Goal: Task Accomplishment & Management: Complete application form

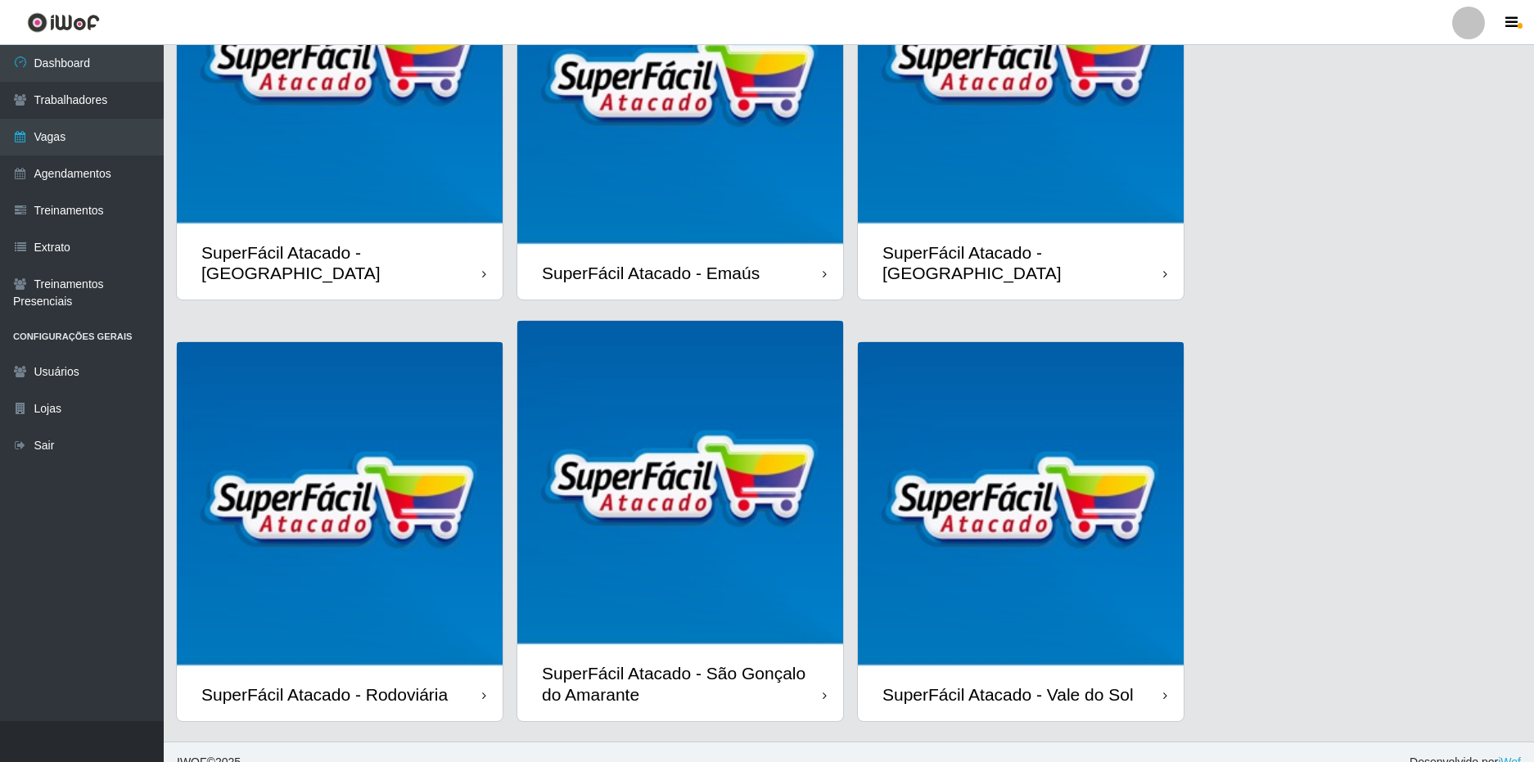
scroll to position [223, 0]
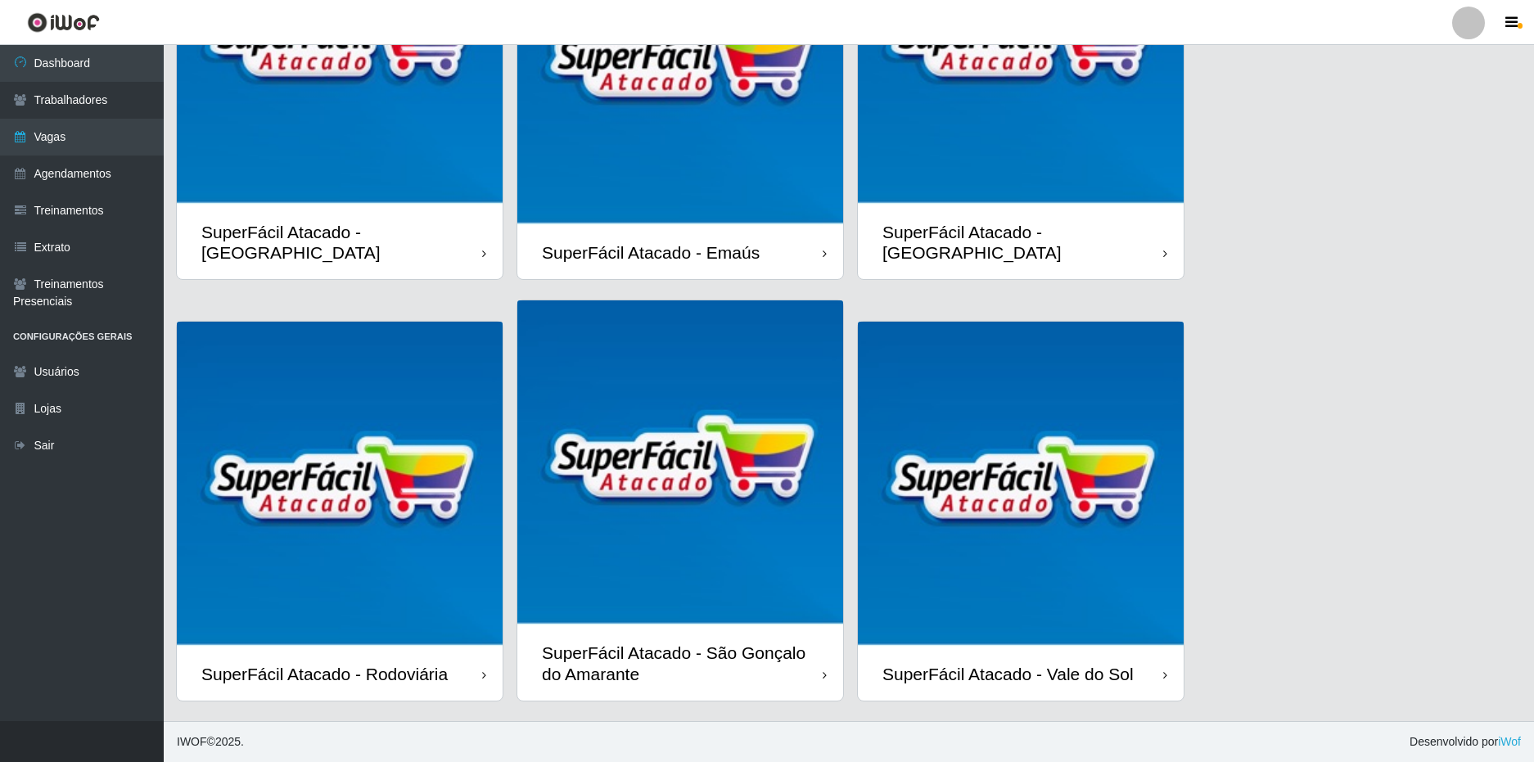
click at [1071, 678] on div "SuperFácil Atacado - Vale do Sol" at bounding box center [1007, 674] width 251 height 20
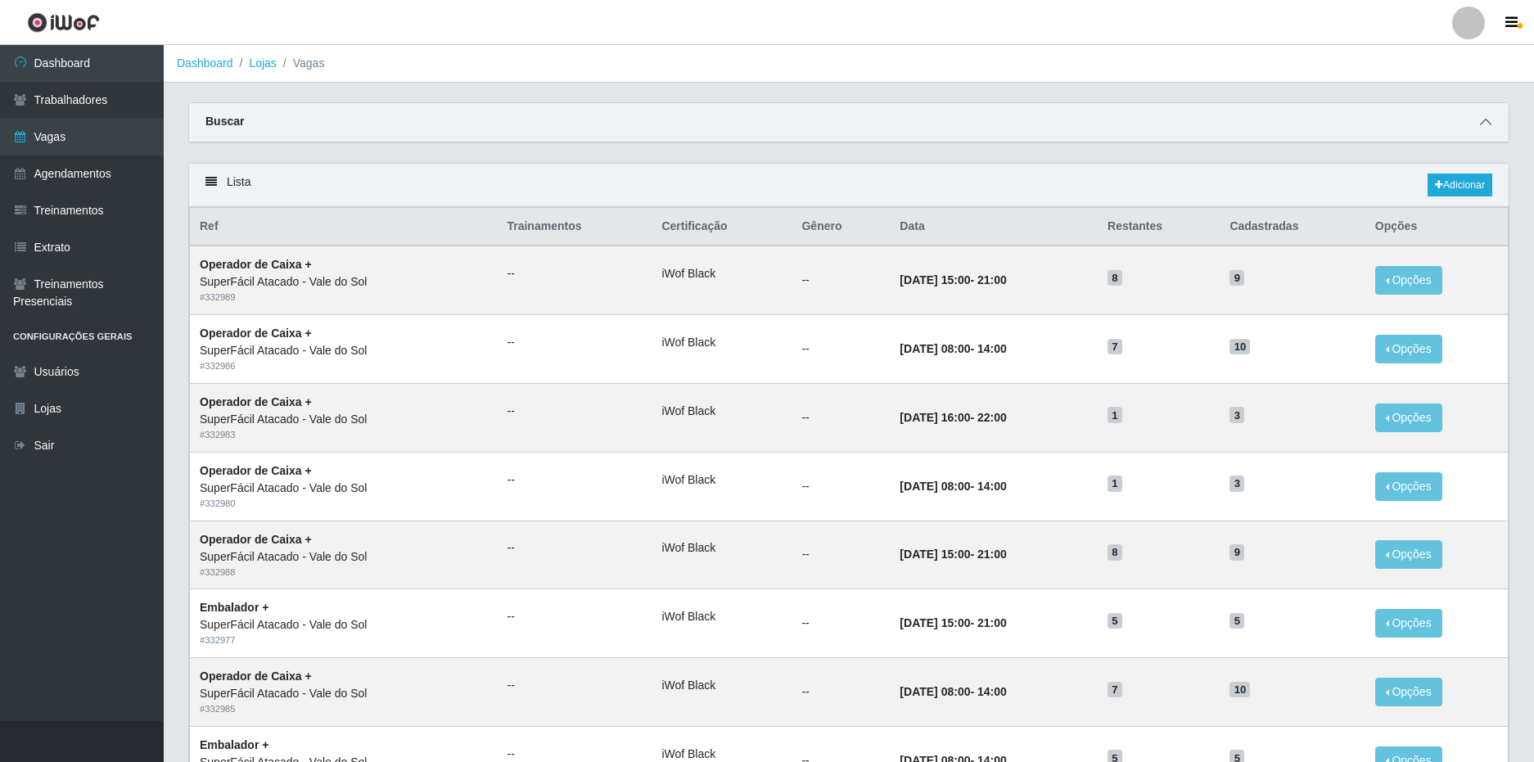
click at [1491, 123] on span at bounding box center [1486, 122] width 20 height 19
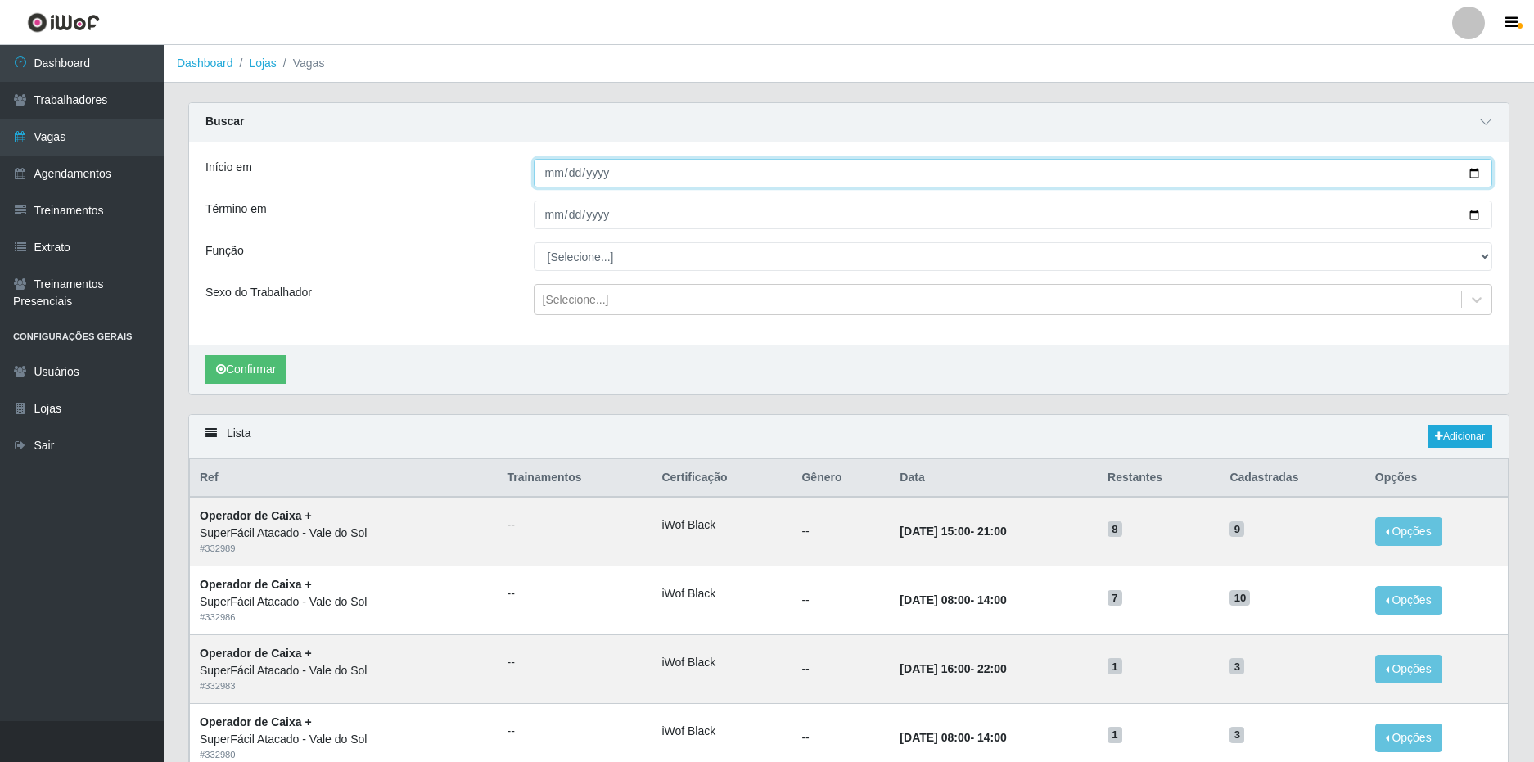
click at [557, 178] on input "Início em" at bounding box center [1013, 173] width 959 height 29
type input "[DATE]"
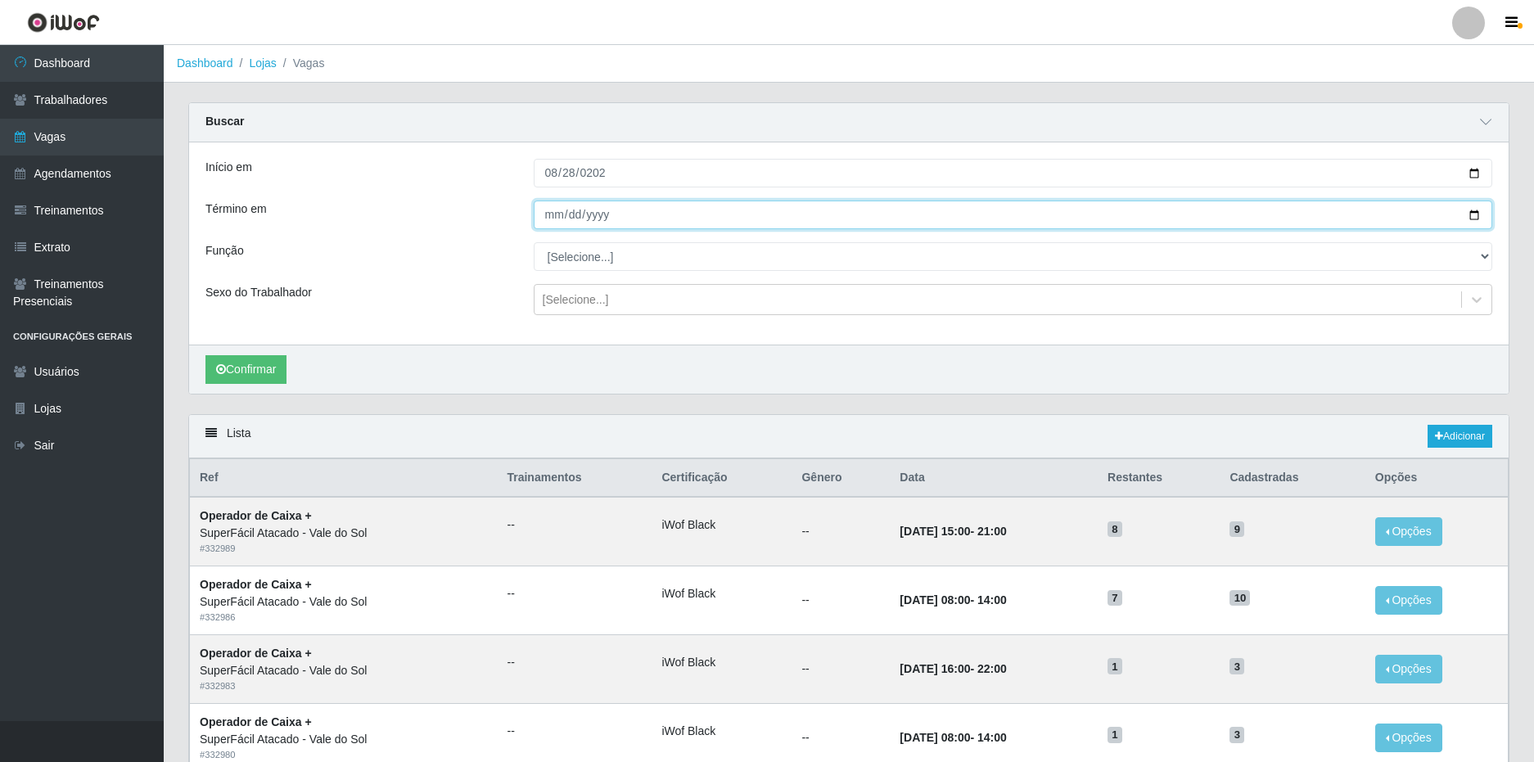
click at [552, 219] on input "Término em" at bounding box center [1013, 215] width 959 height 29
type input "[DATE]"
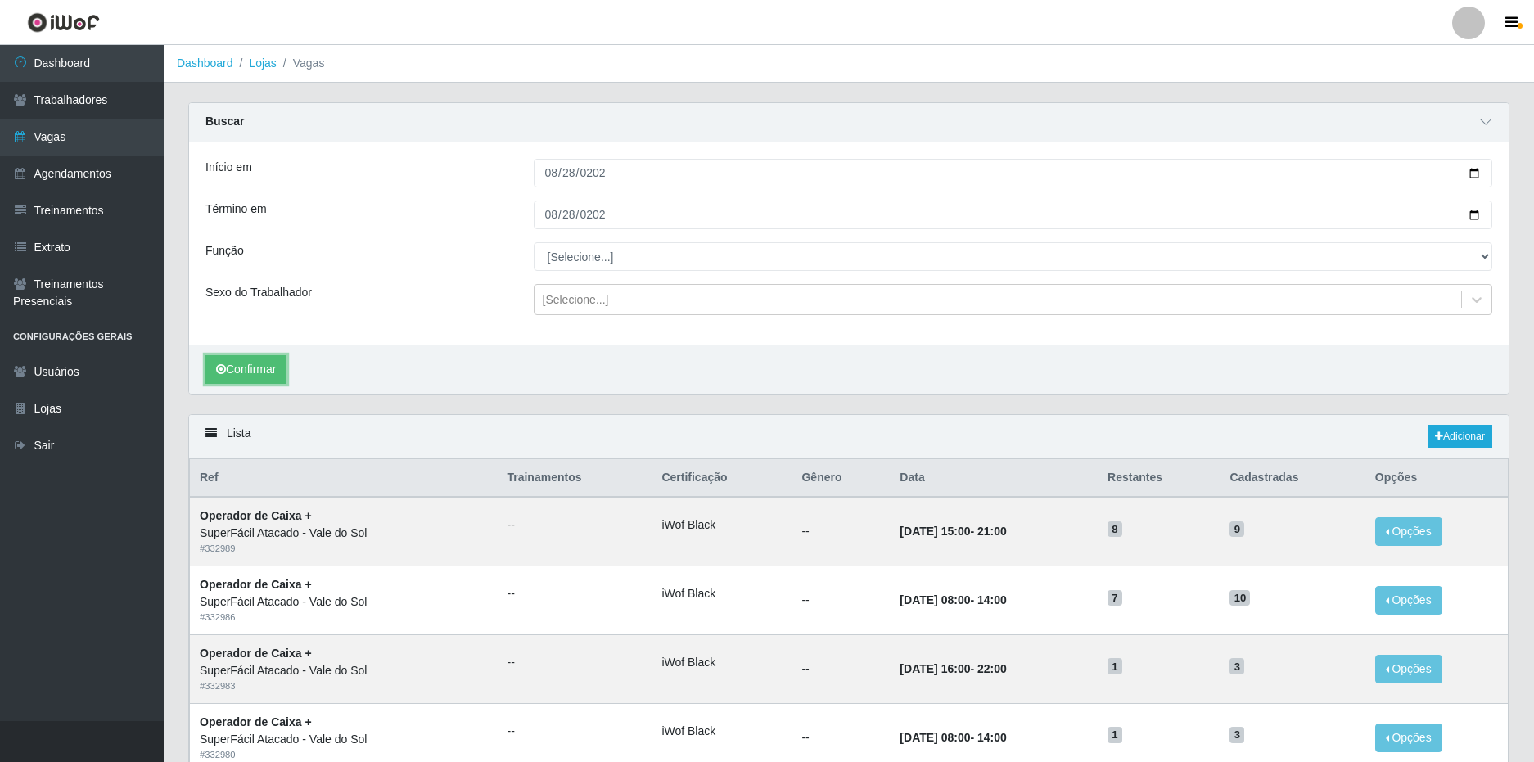
click at [248, 369] on button "Confirmar" at bounding box center [245, 369] width 81 height 29
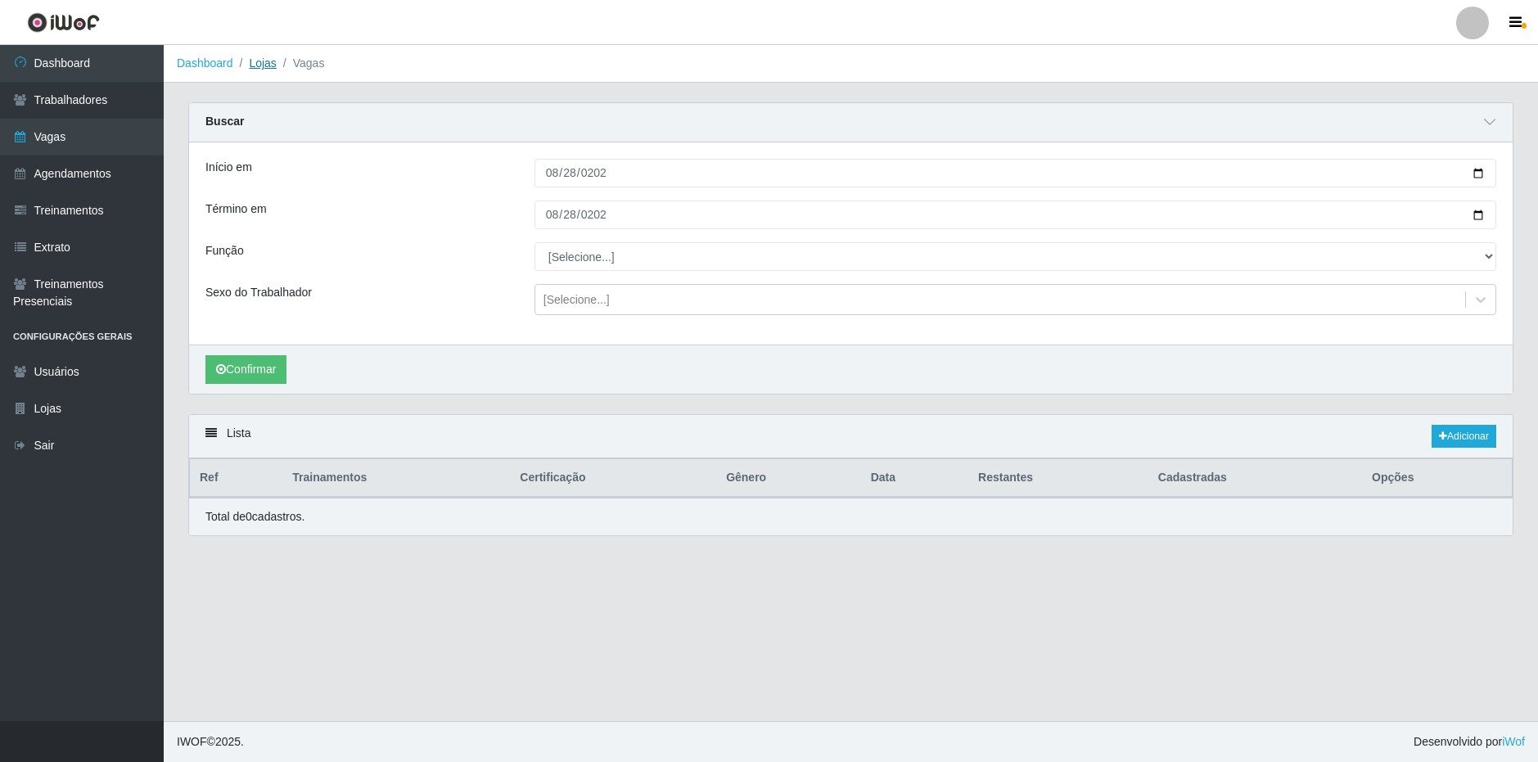
click at [266, 68] on link "Lojas" at bounding box center [262, 62] width 27 height 13
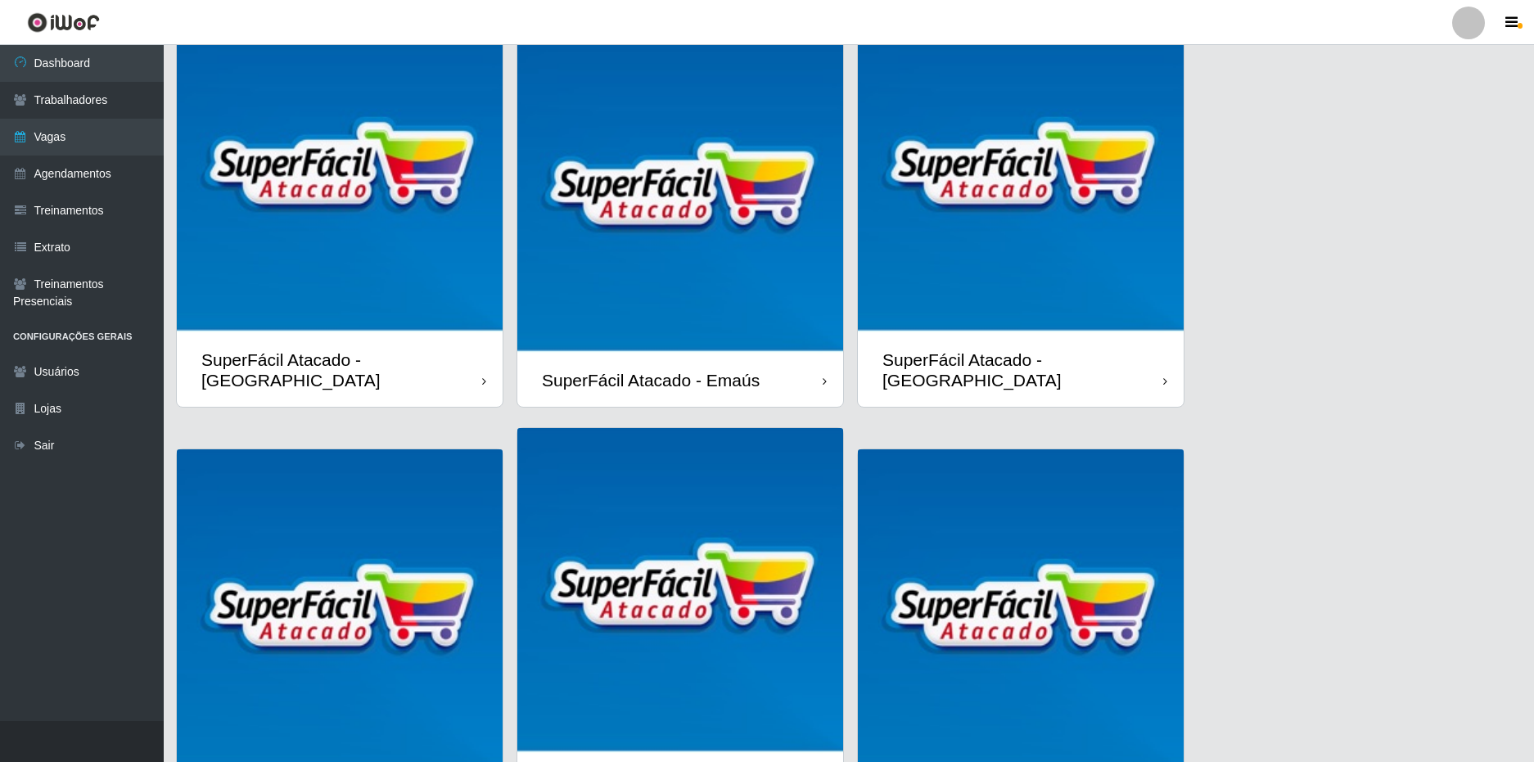
scroll to position [223, 0]
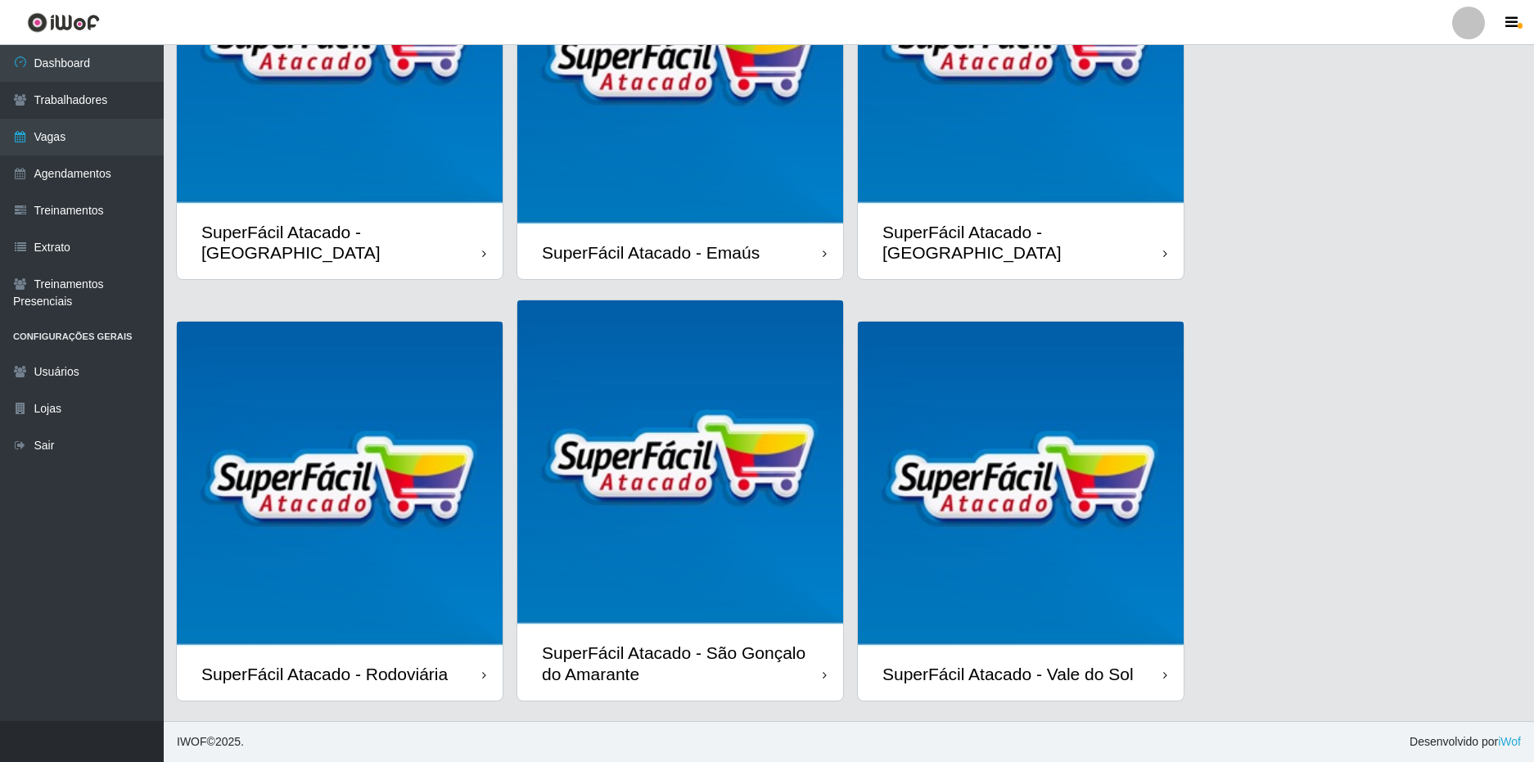
click at [1033, 606] on img at bounding box center [1021, 485] width 326 height 326
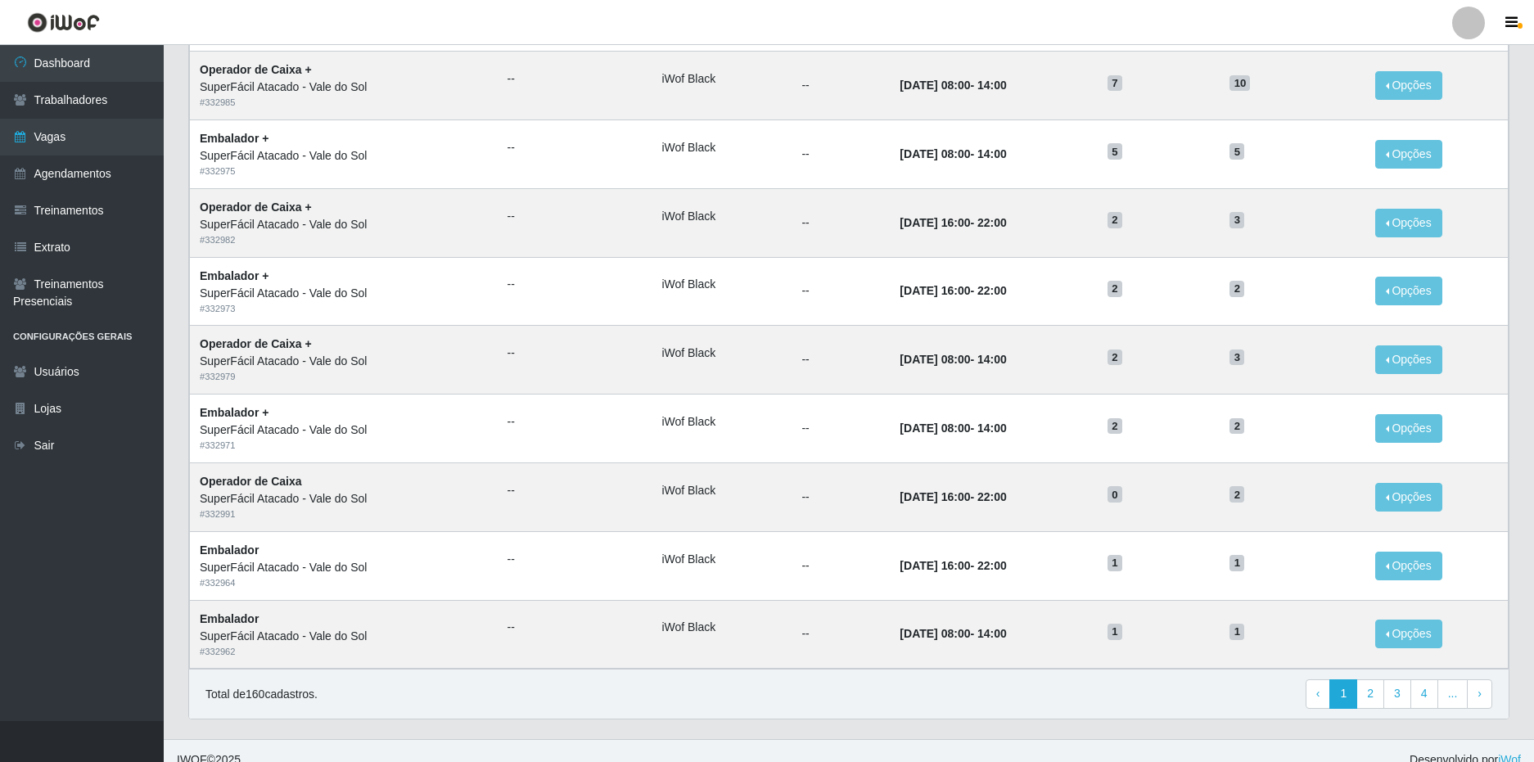
scroll to position [625, 0]
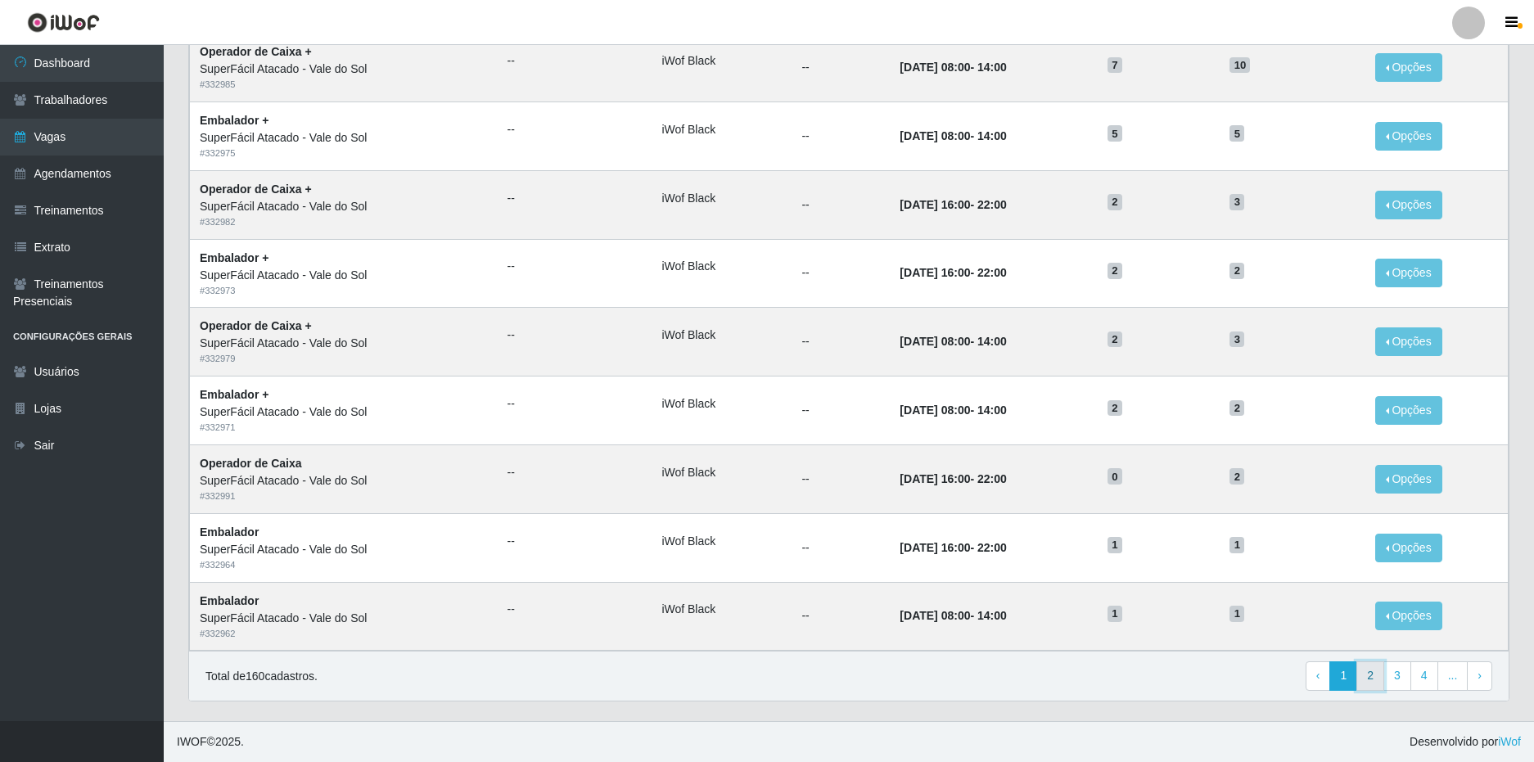
click at [1372, 678] on link "2" at bounding box center [1370, 675] width 28 height 29
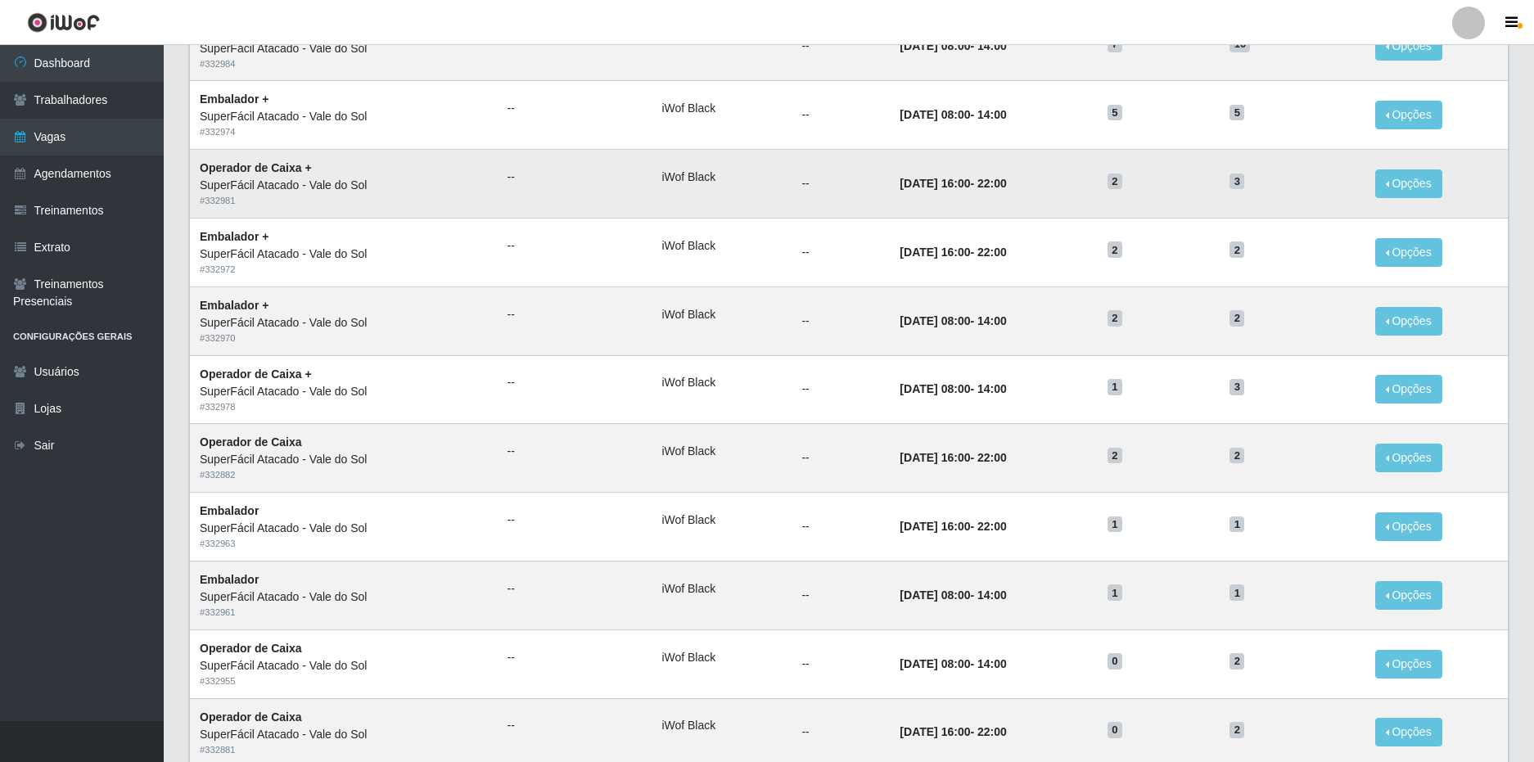
scroll to position [625, 0]
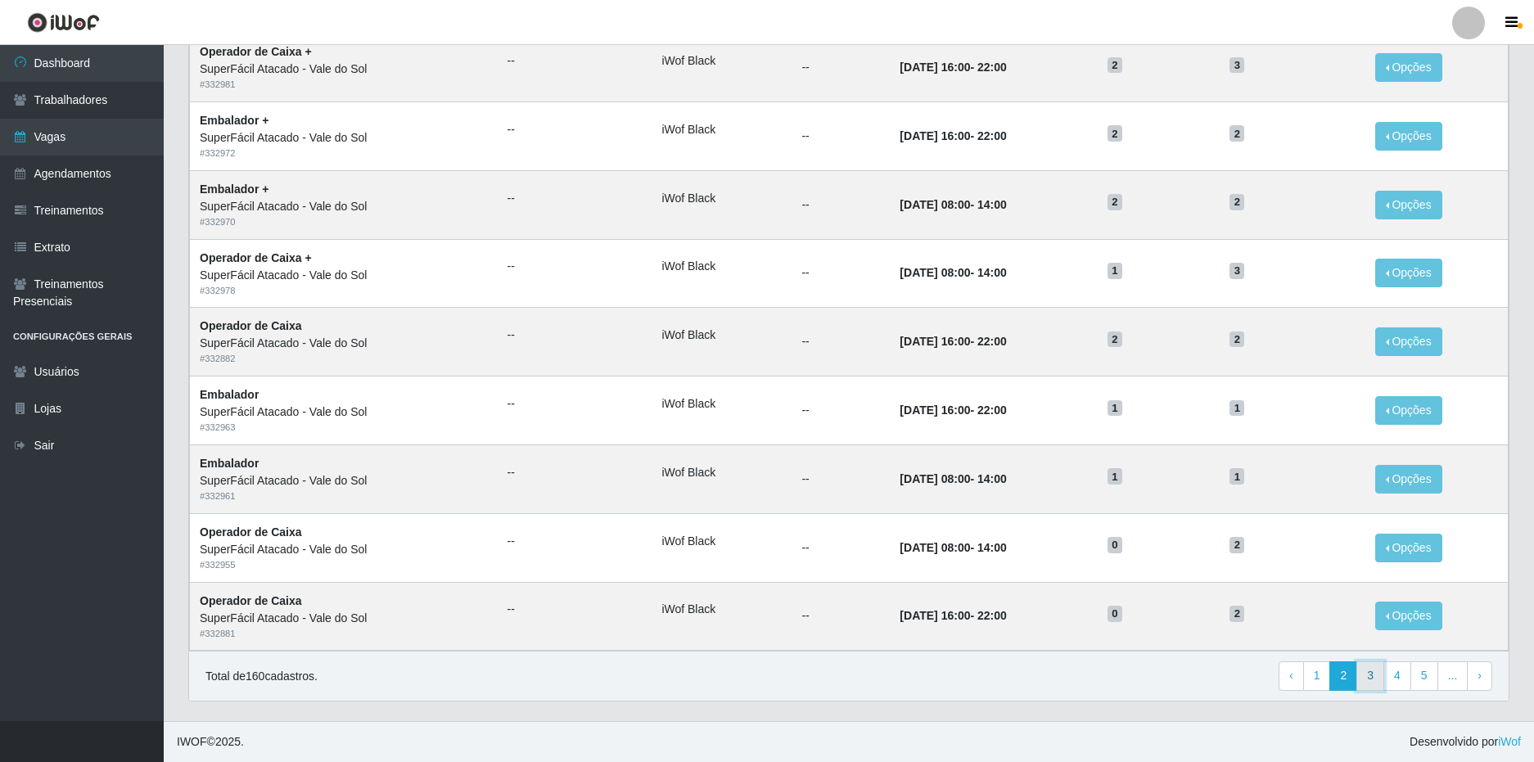
click at [1364, 672] on link "3" at bounding box center [1370, 675] width 28 height 29
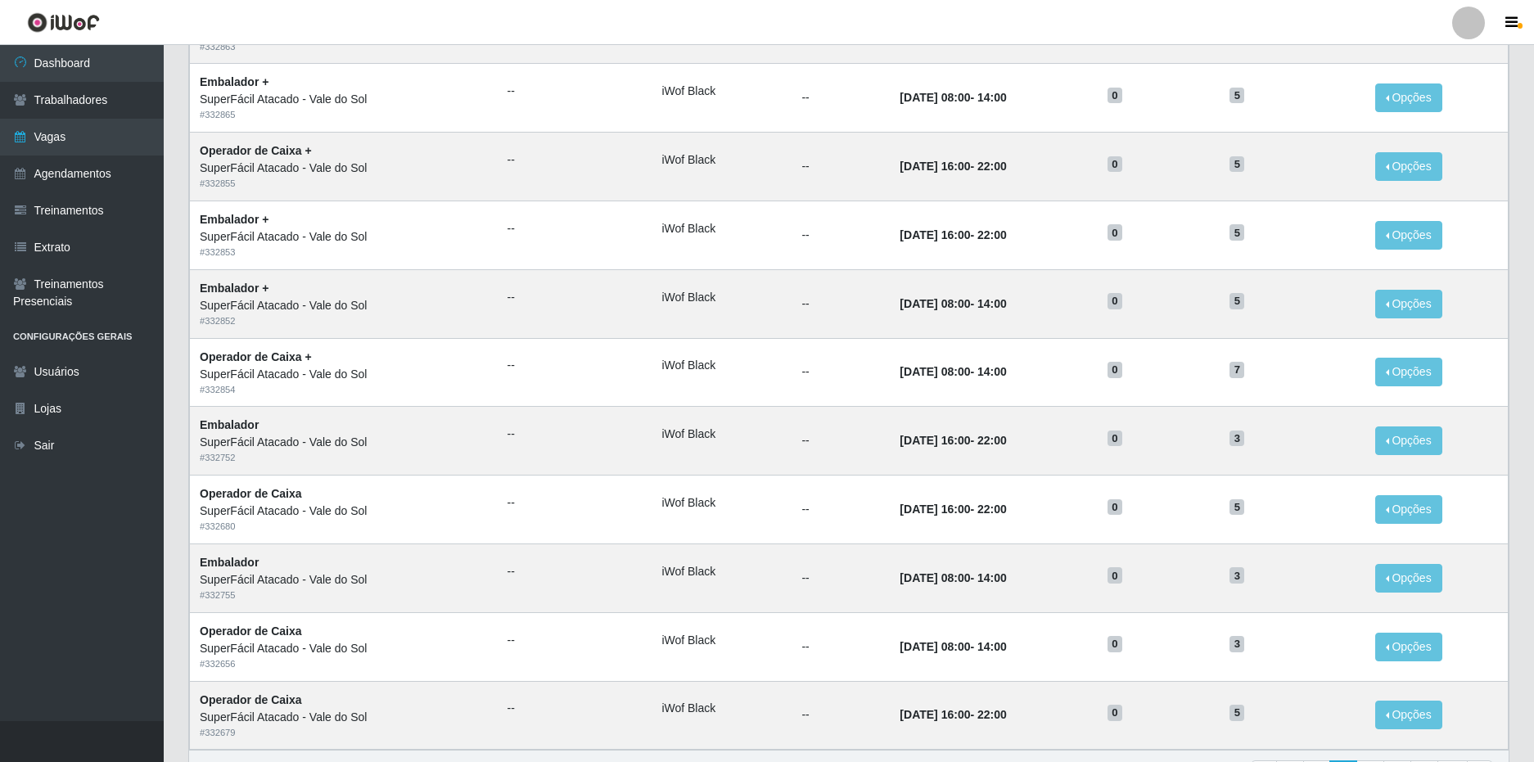
scroll to position [573, 0]
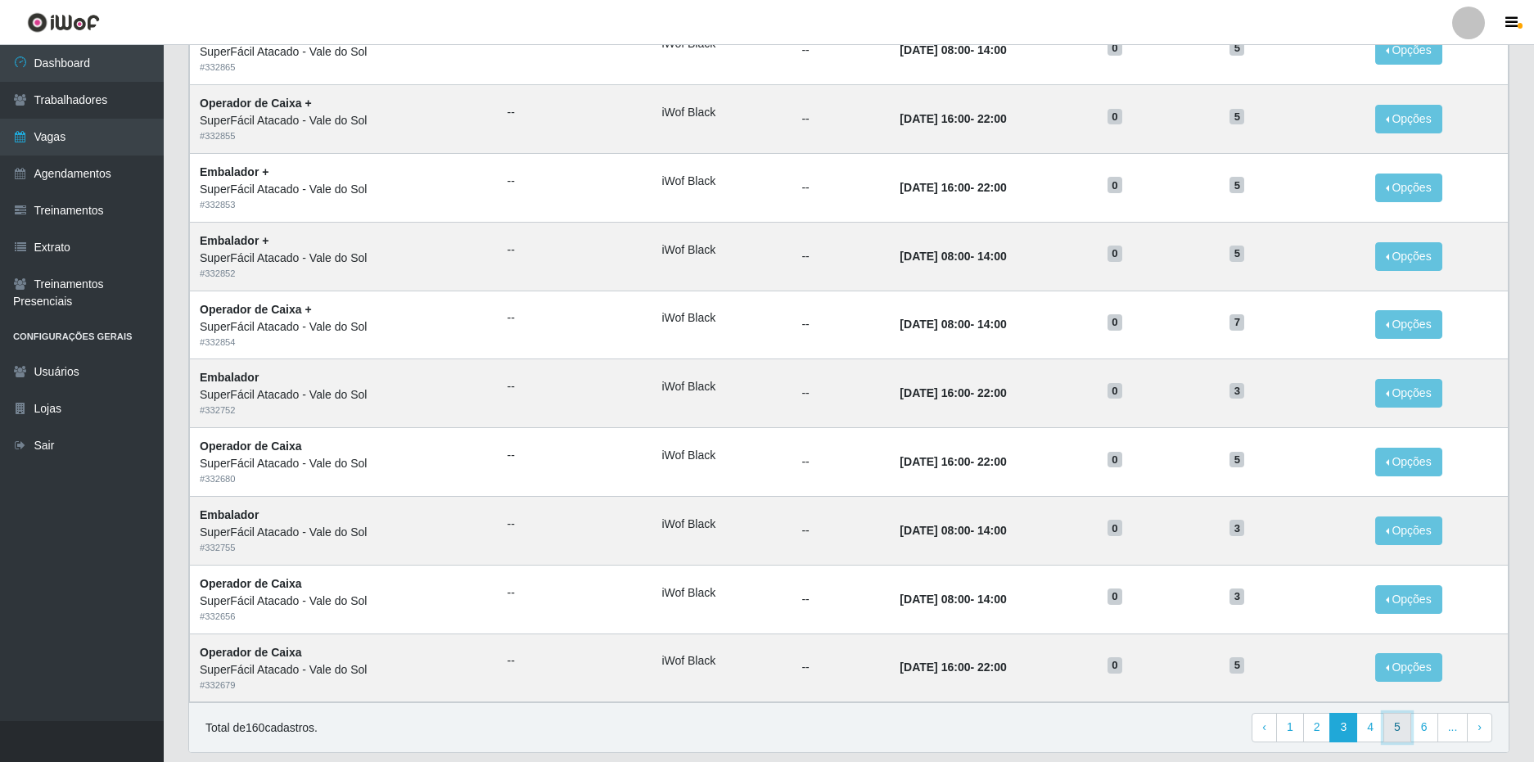
click at [1407, 728] on link "5" at bounding box center [1397, 727] width 28 height 29
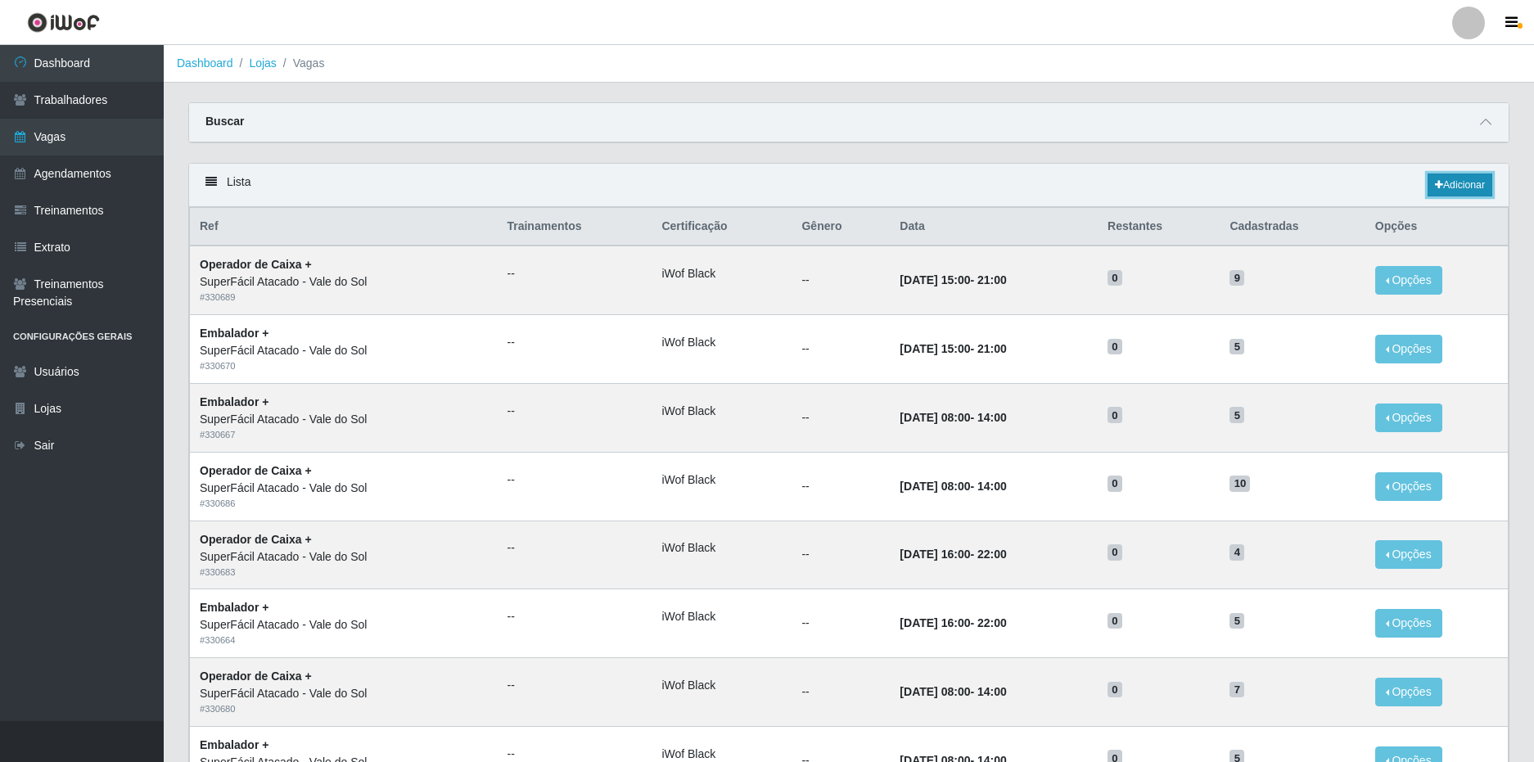
click at [1442, 178] on link "Adicionar" at bounding box center [1459, 185] width 65 height 23
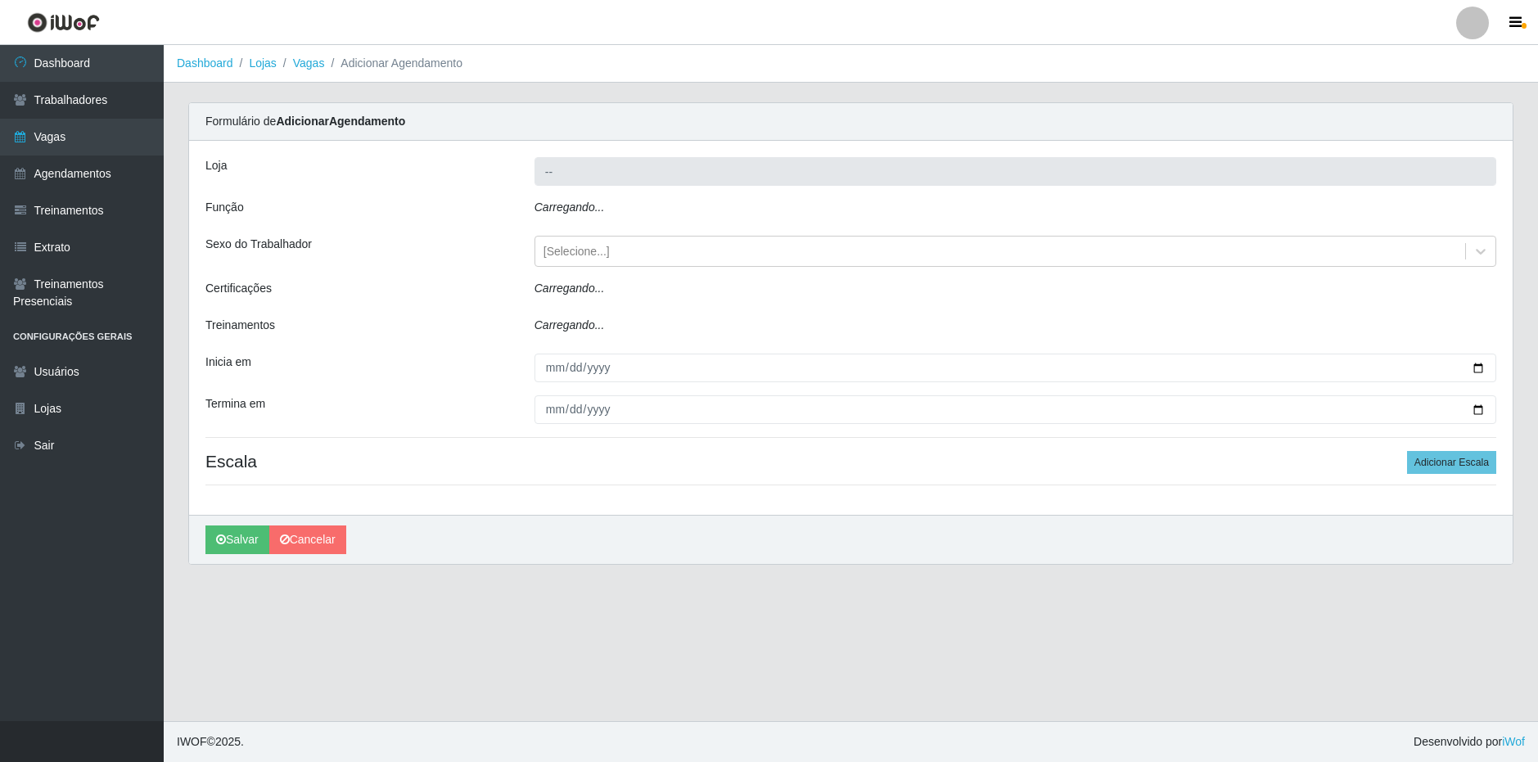
type input "SuperFácil Atacado - Vale do Sol"
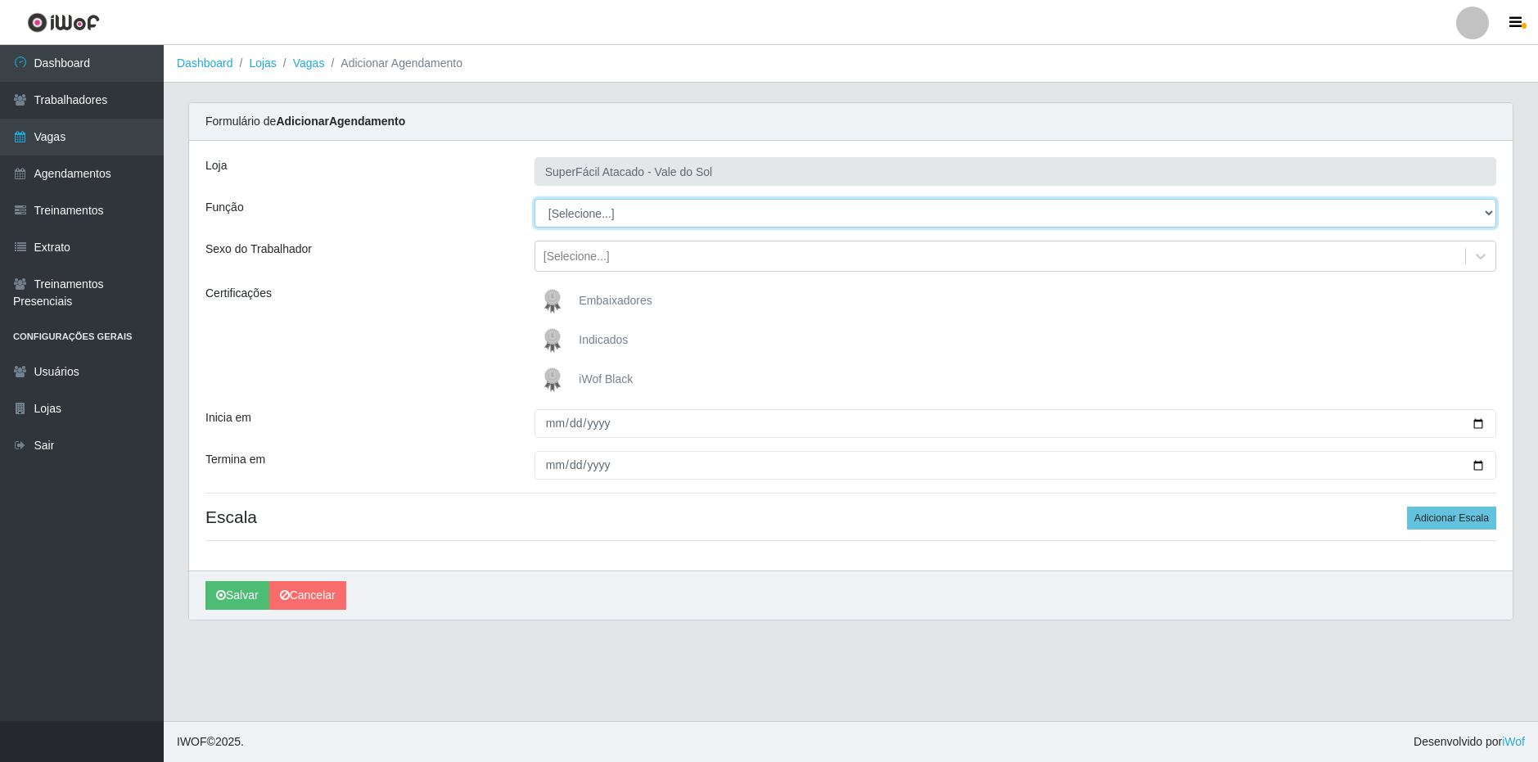
click at [615, 219] on select "[Selecione...] Embalador Embalador + Embalador ++ Operador de Caixa Operador de…" at bounding box center [1015, 213] width 962 height 29
select select "72"
click at [534, 199] on select "[Selecione...] Embalador Embalador + Embalador ++ Operador de Caixa Operador de…" at bounding box center [1015, 213] width 962 height 29
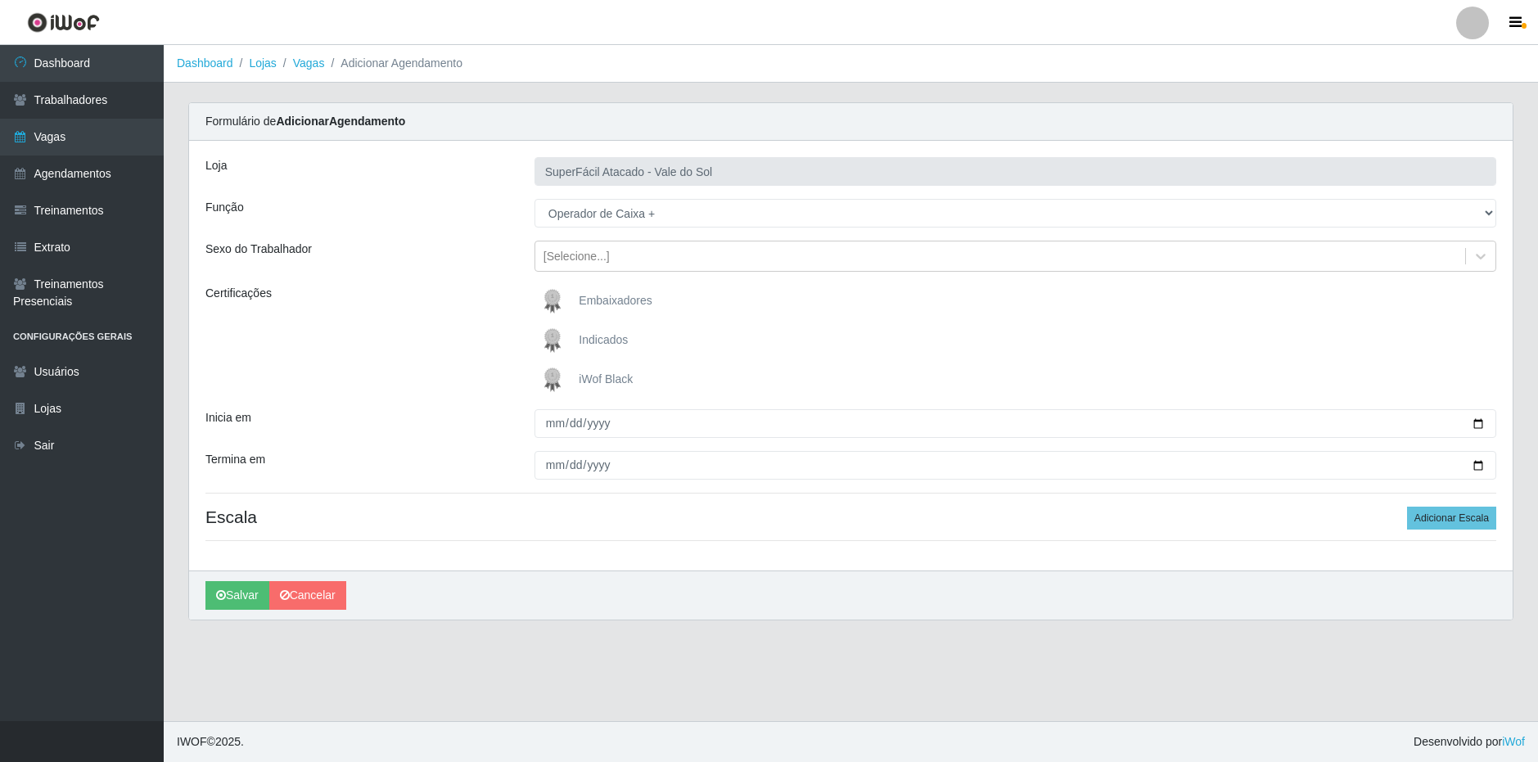
click at [603, 383] on span "iWof Black" at bounding box center [606, 378] width 54 height 13
click at [0, 0] on input "iWof Black" at bounding box center [0, 0] width 0 height 0
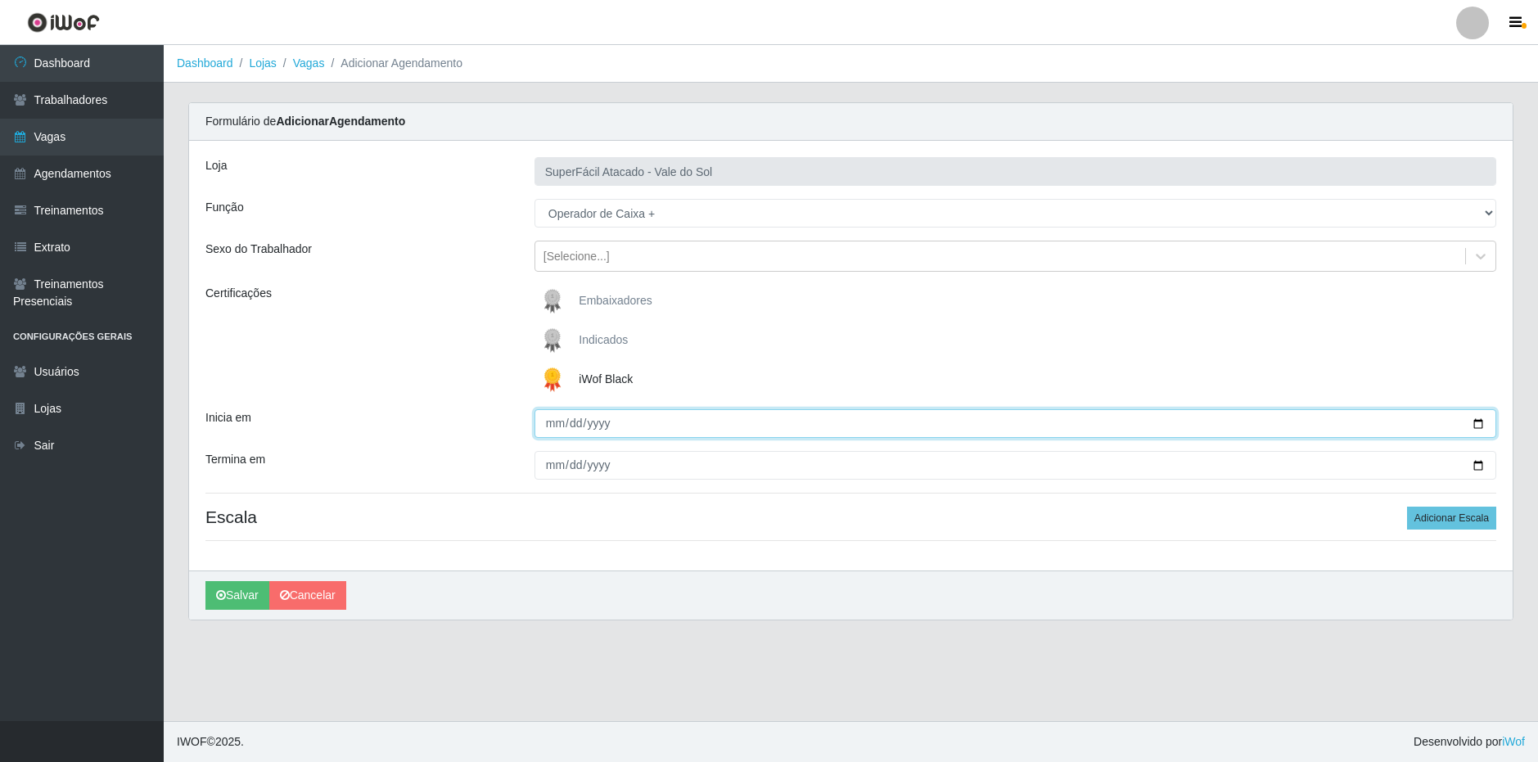
click at [550, 428] on input "Inicia em" at bounding box center [1015, 423] width 962 height 29
type input "[DATE]"
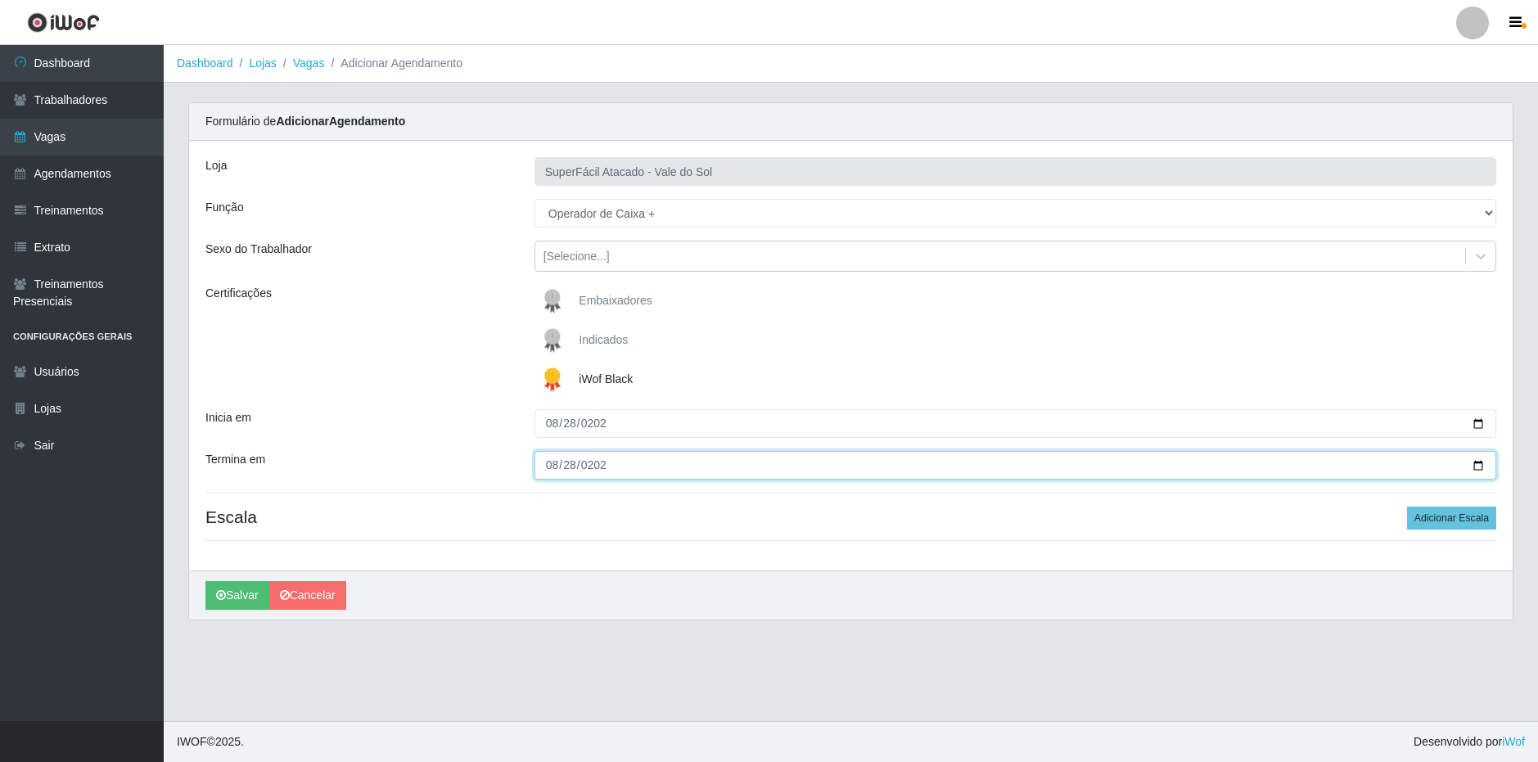
type input "[DATE]"
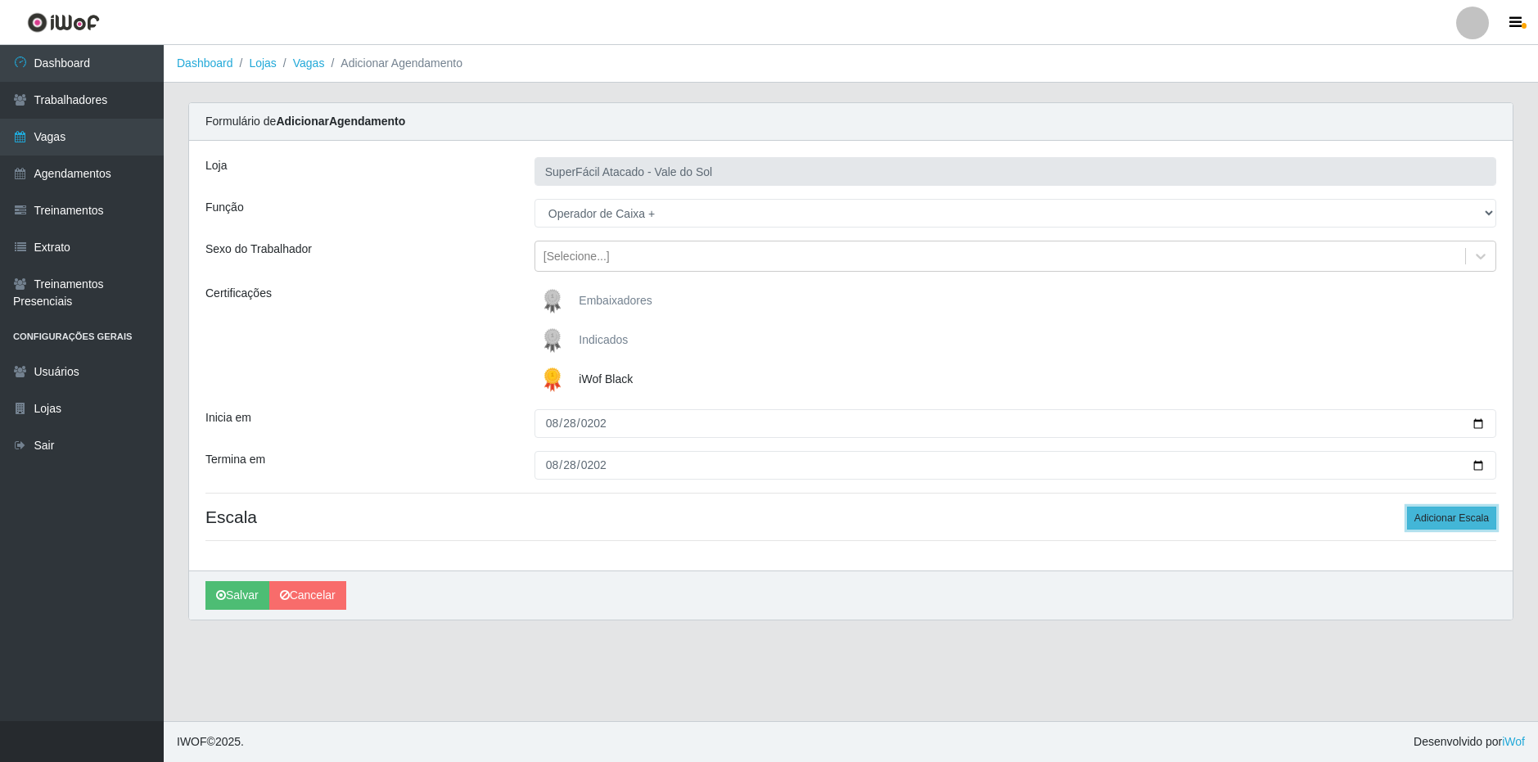
drag, startPoint x: 1444, startPoint y: 522, endPoint x: 1431, endPoint y: 543, distance: 24.6
click at [1442, 523] on button "Adicionar Escala" at bounding box center [1451, 518] width 89 height 23
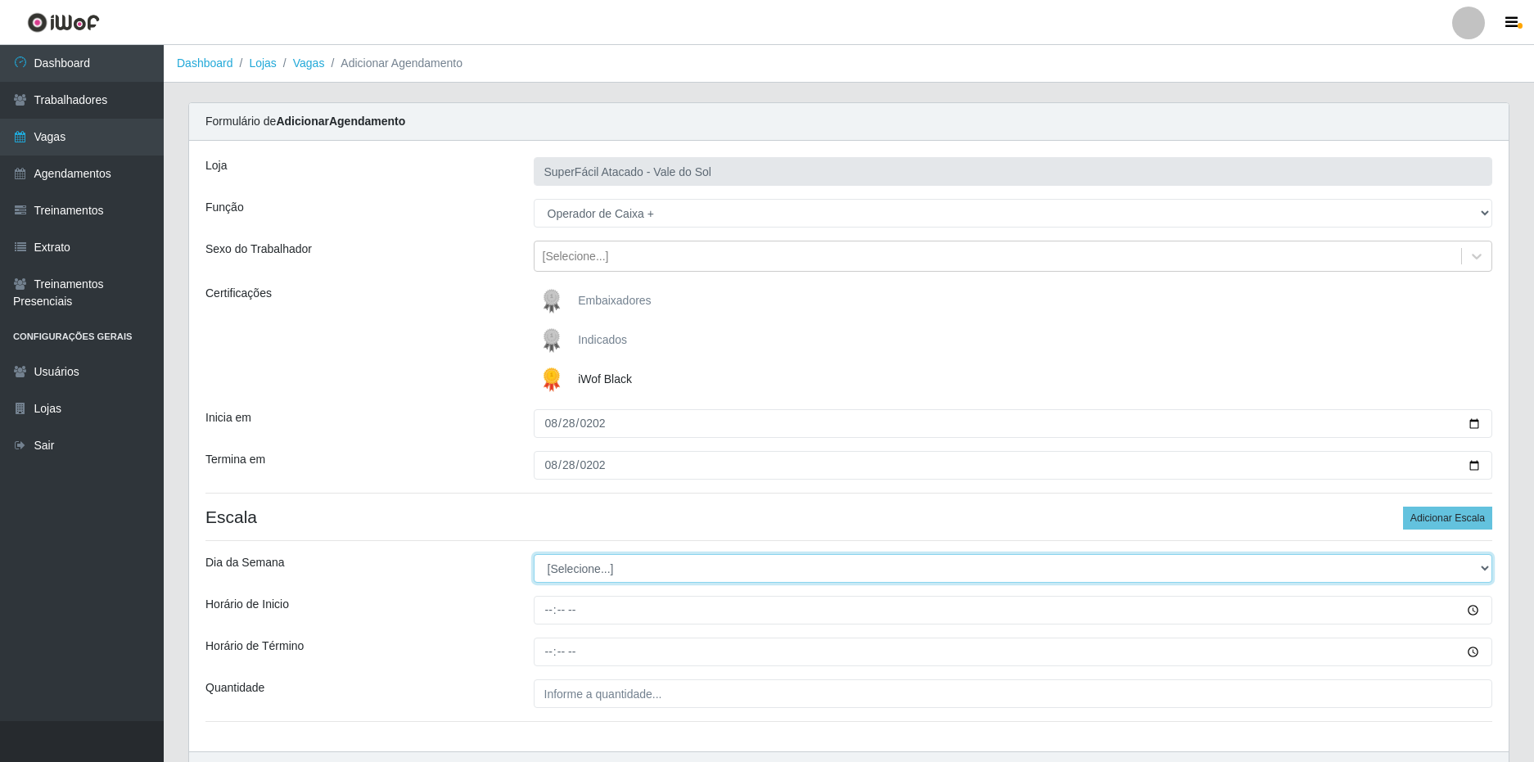
click at [661, 571] on select "[Selecione...] Segunda Terça Quarta Quinta Sexta Sábado Domingo" at bounding box center [1013, 568] width 959 height 29
select select "4"
click at [534, 554] on select "[Selecione...] Segunda Terça Quarta Quinta Sexta Sábado Domingo" at bounding box center [1013, 568] width 959 height 29
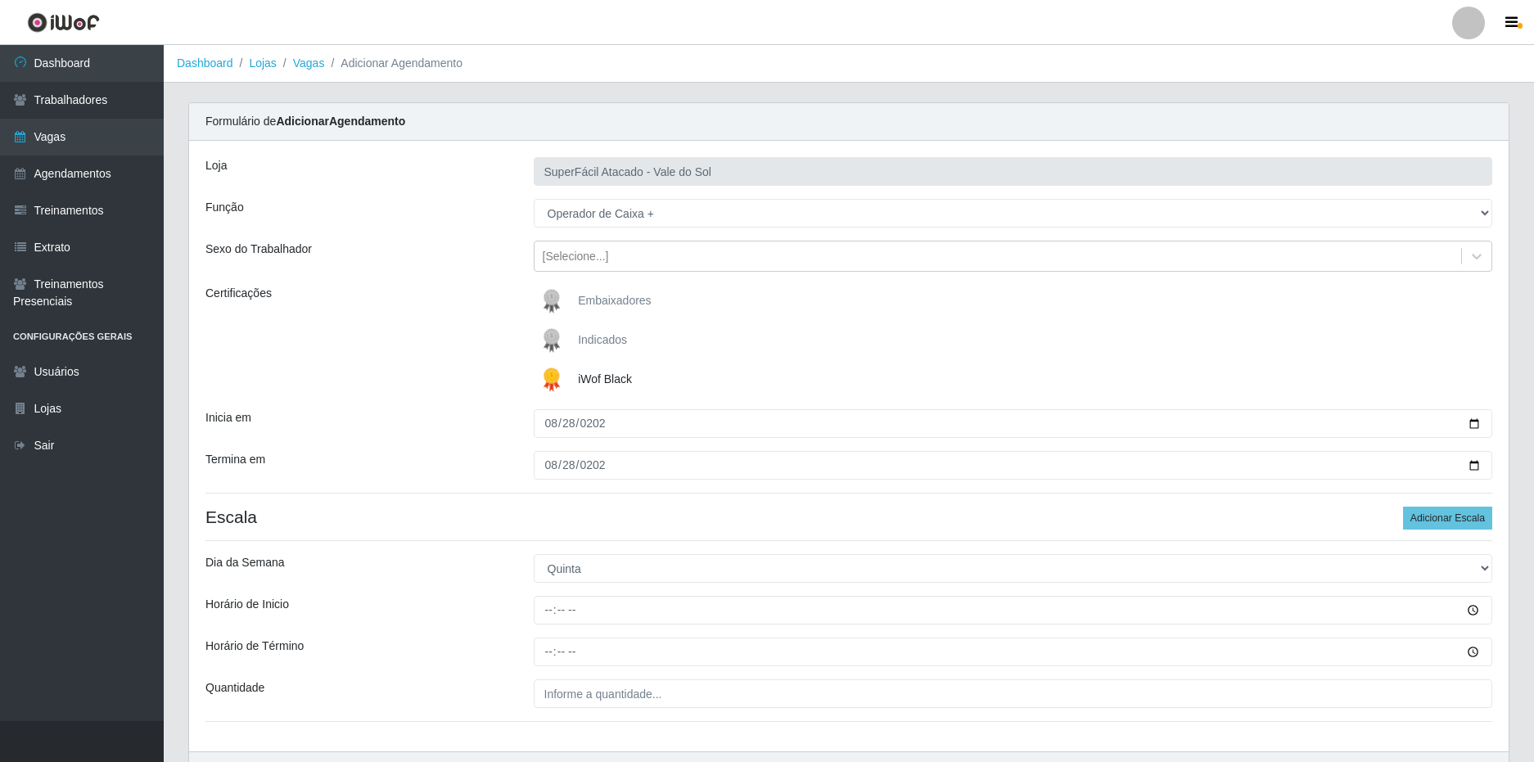
click at [503, 614] on div "Horário de Inicio" at bounding box center [357, 610] width 328 height 29
click at [472, 597] on div "Horário de Inicio" at bounding box center [357, 610] width 328 height 29
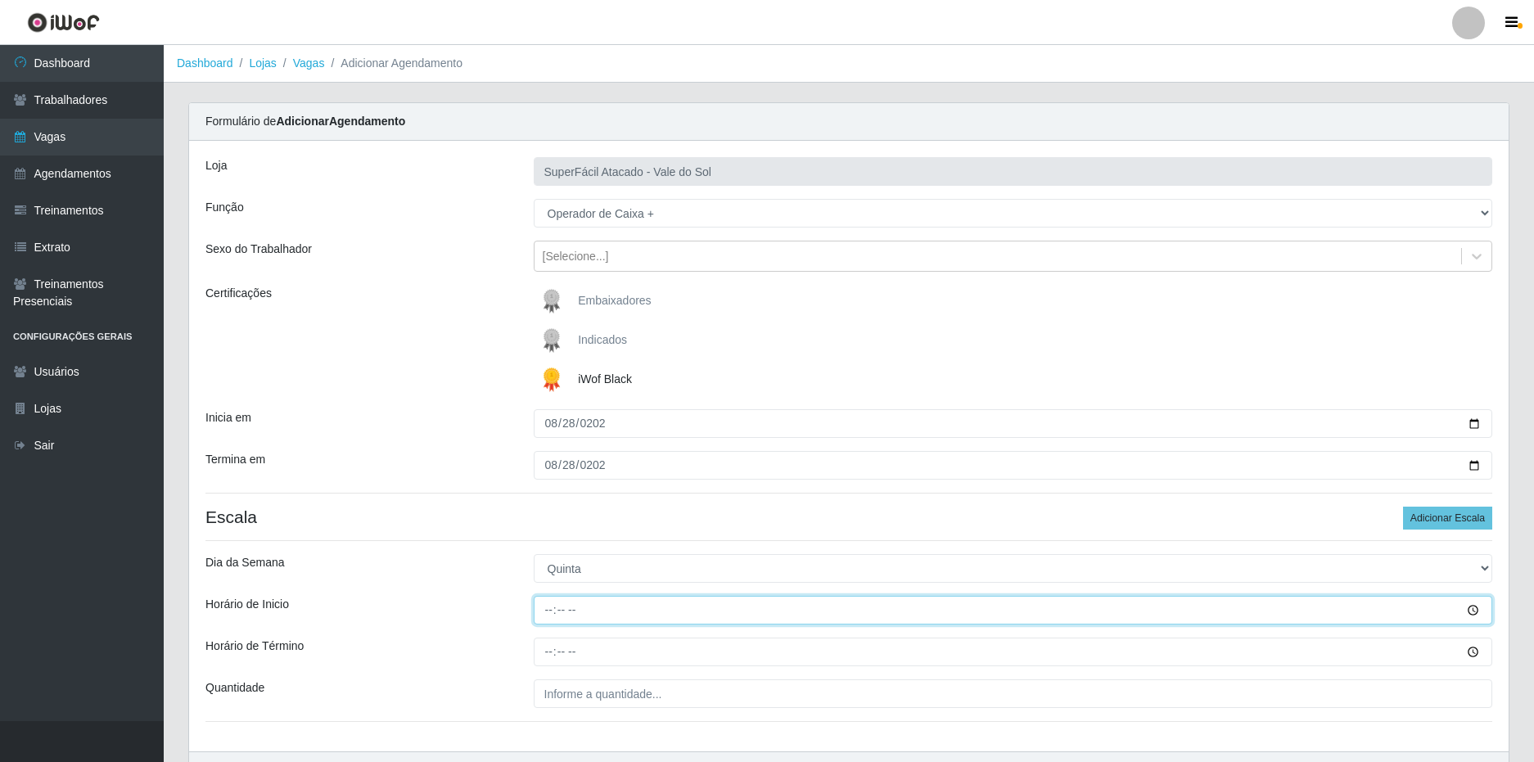
click at [542, 613] on input "Horário de Inicio" at bounding box center [1013, 610] width 959 height 29
type input "08:00"
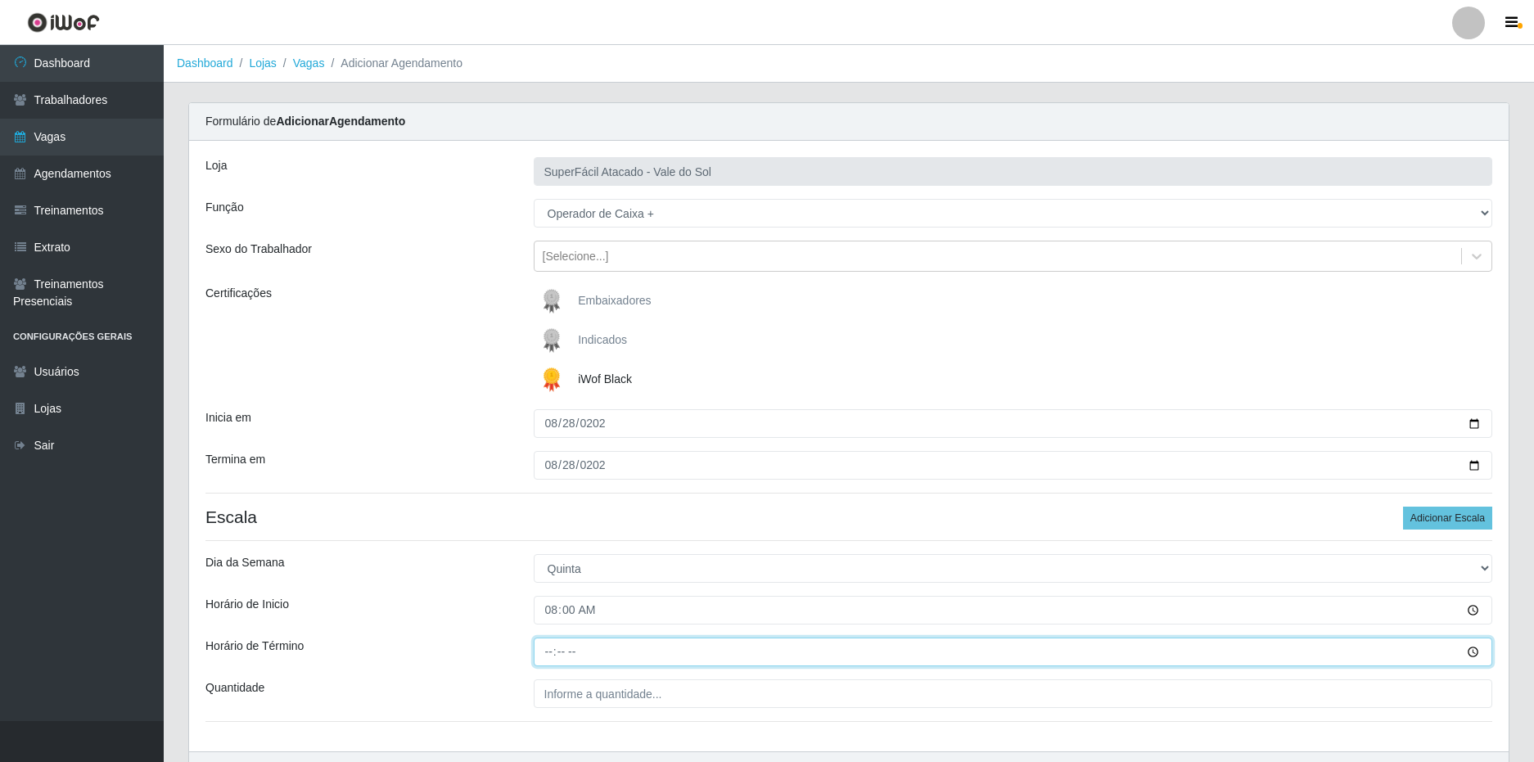
type input "14:00"
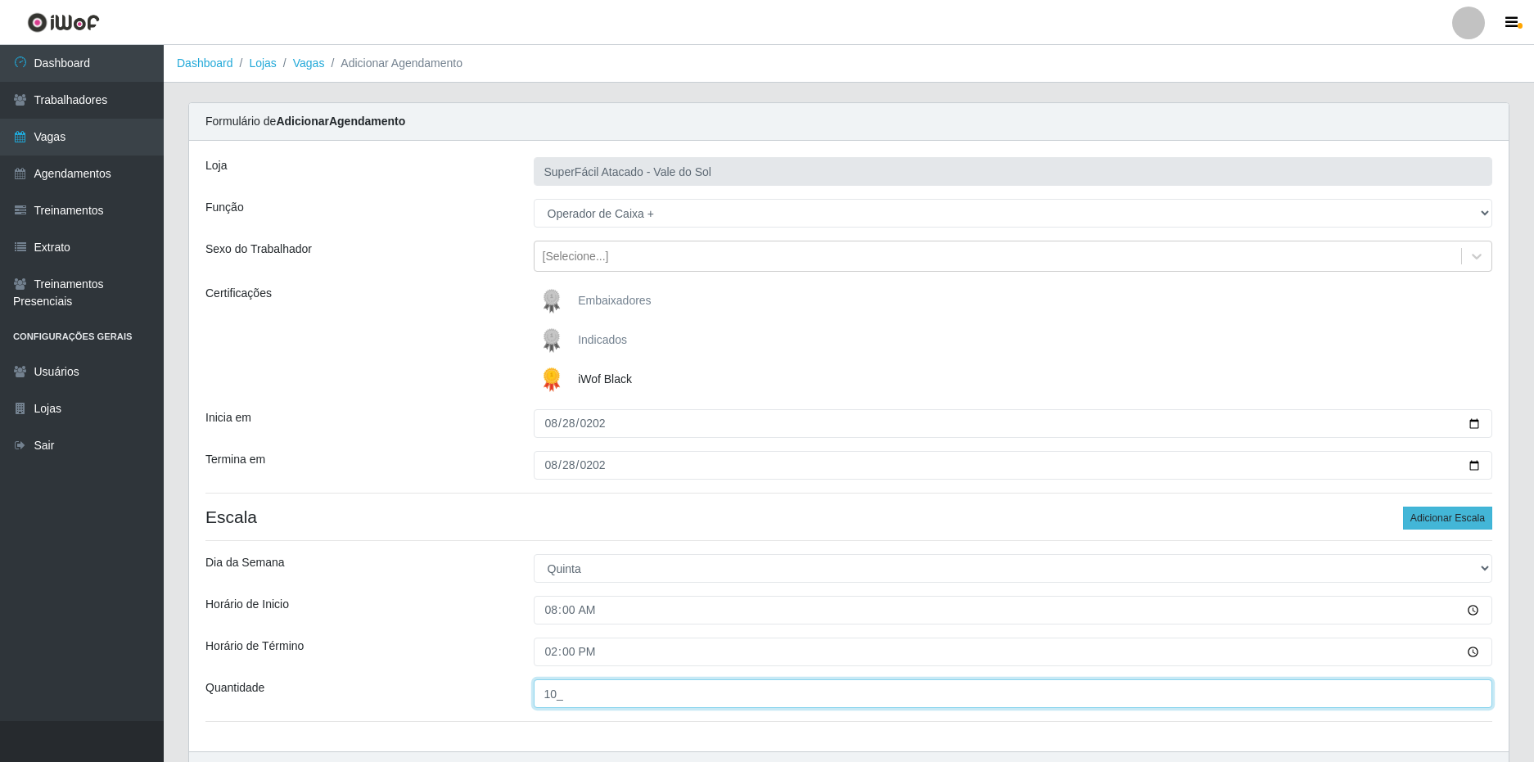
type input "10_"
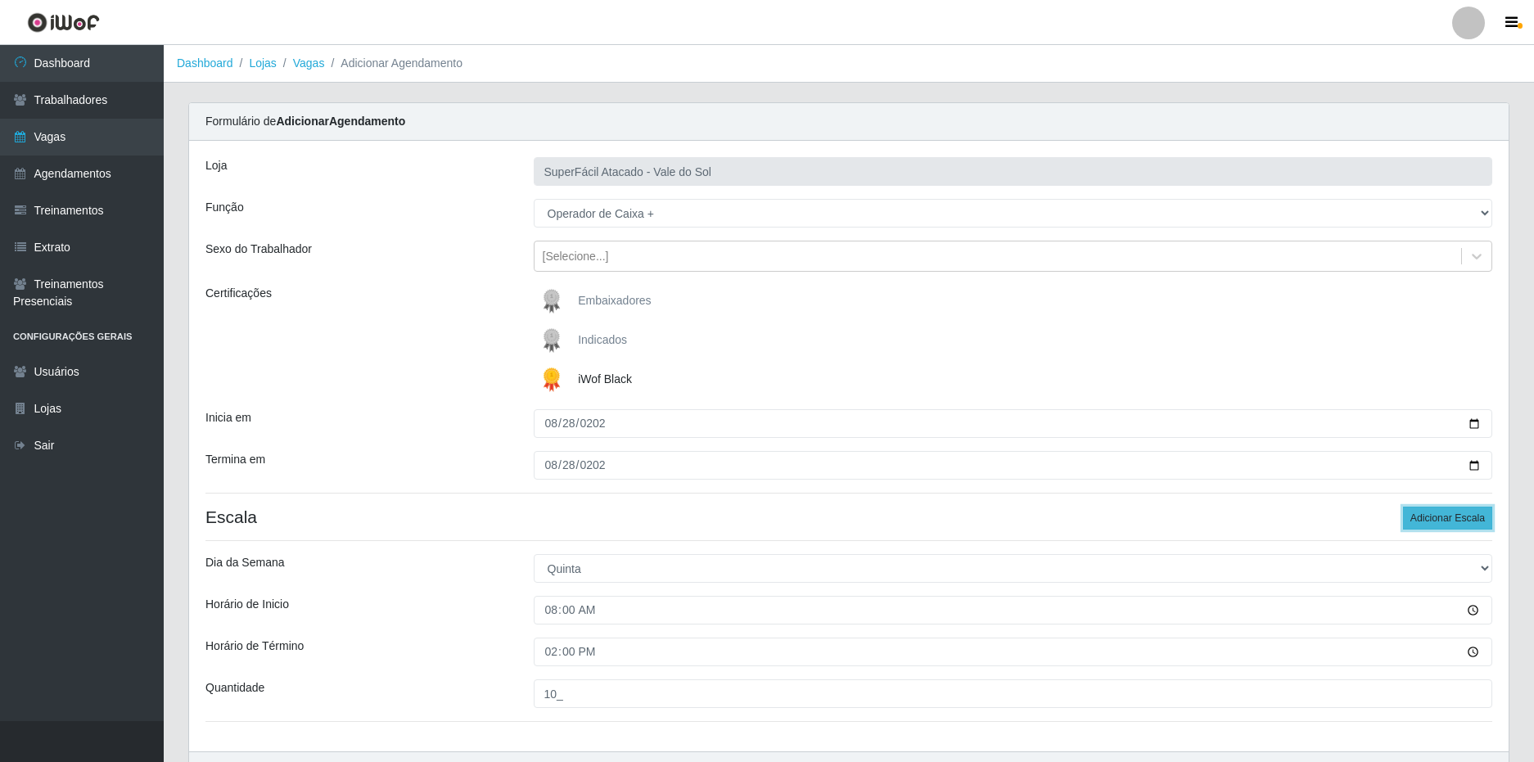
click at [1434, 511] on button "Adicionar Escala" at bounding box center [1447, 518] width 89 height 23
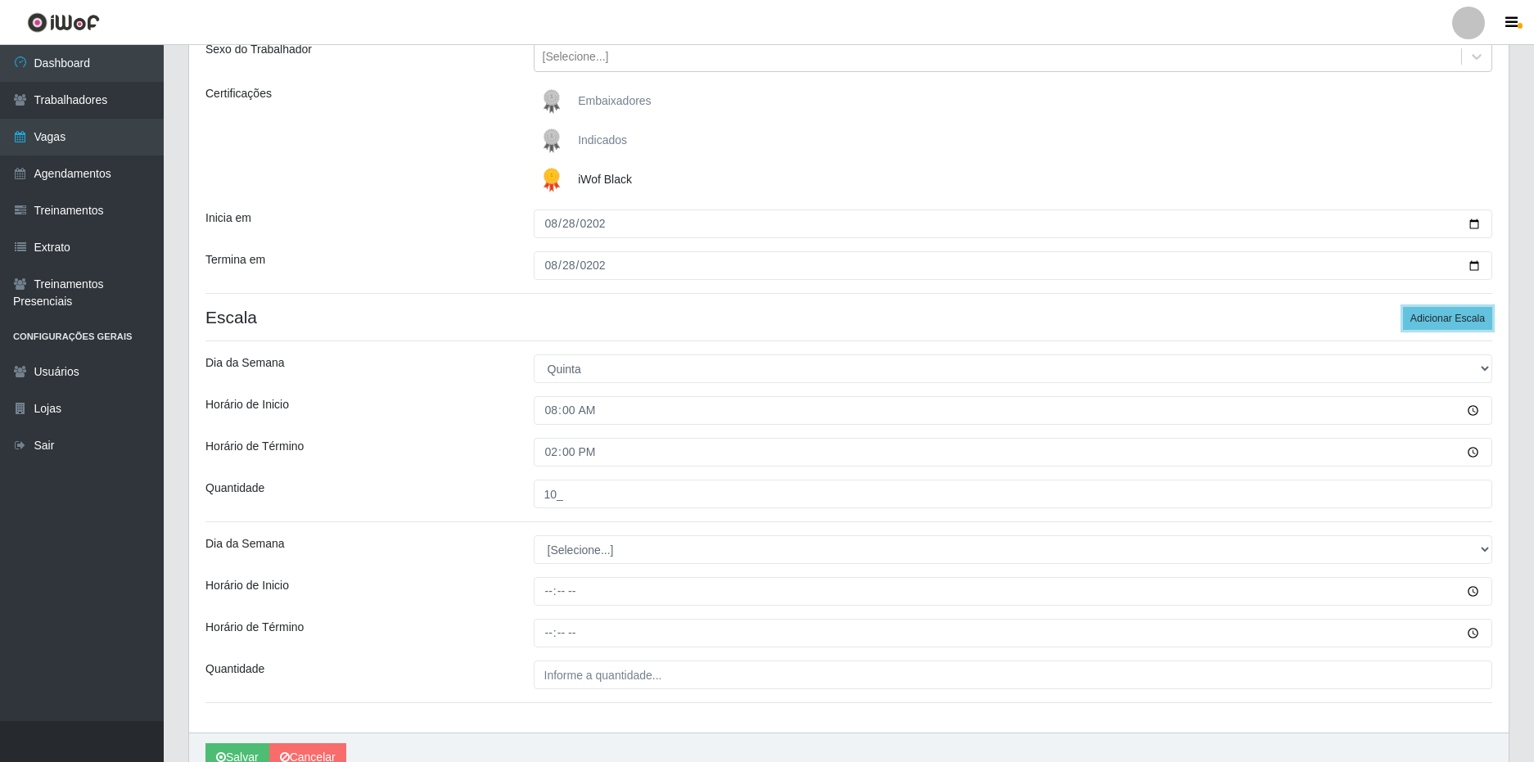
scroll to position [281, 0]
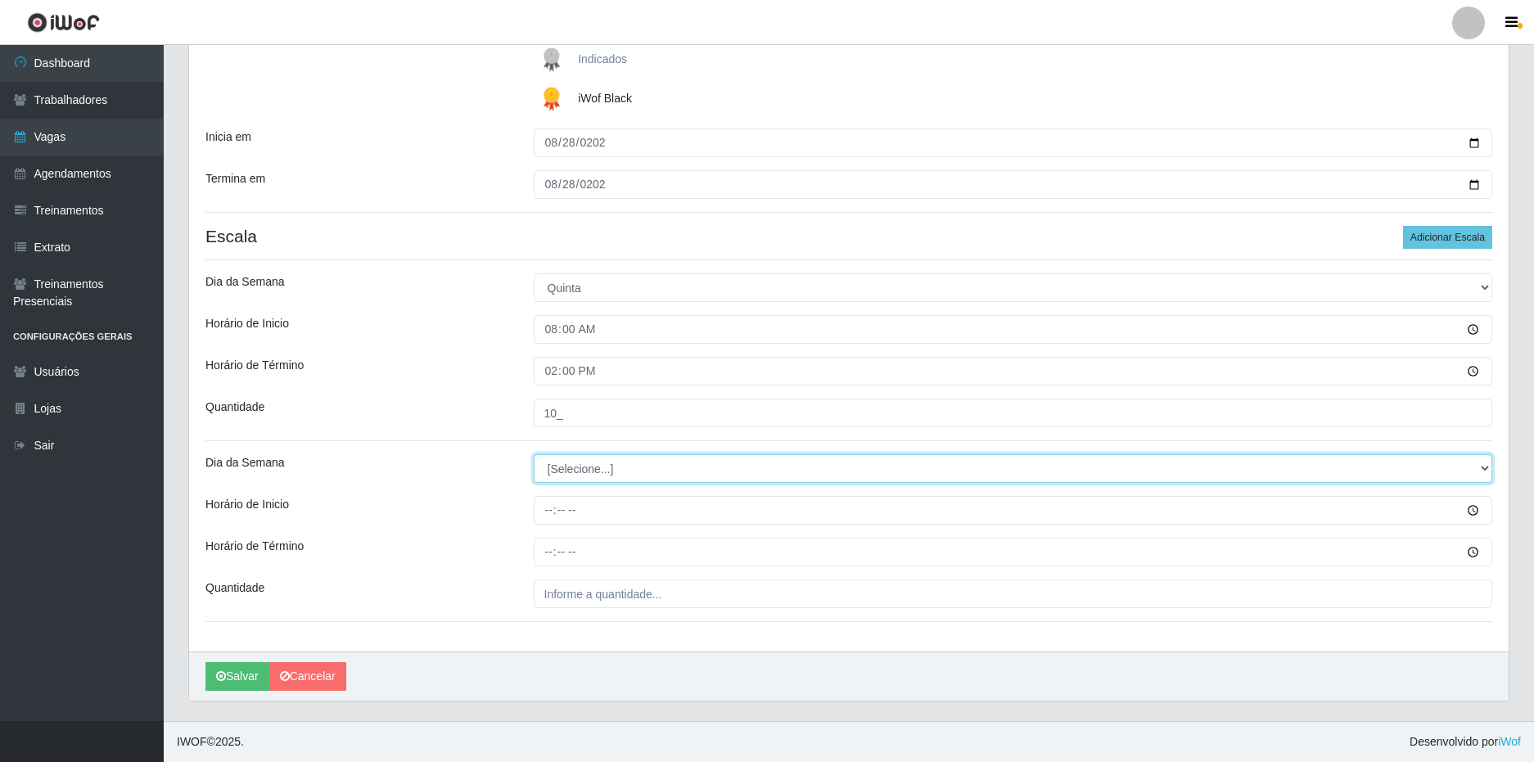
click at [557, 473] on select "[Selecione...] Segunda Terça Quarta Quinta Sexta Sábado Domingo" at bounding box center [1013, 468] width 959 height 29
select select "4"
click at [534, 454] on select "[Selecione...] Segunda Terça Quarta Quinta Sexta Sábado Domingo" at bounding box center [1013, 468] width 959 height 29
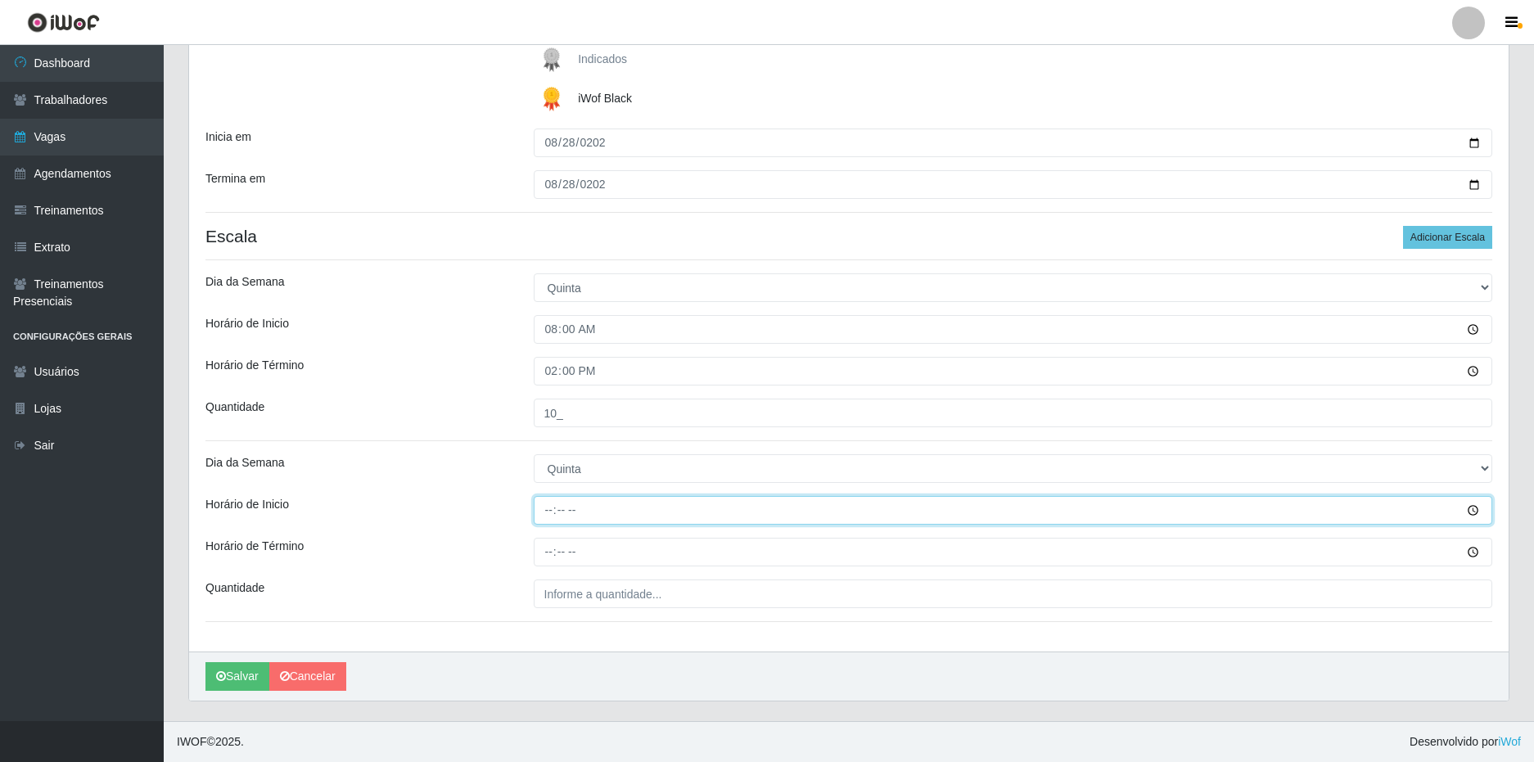
click at [546, 512] on input "Horário de Inicio" at bounding box center [1013, 510] width 959 height 29
type input "16:00"
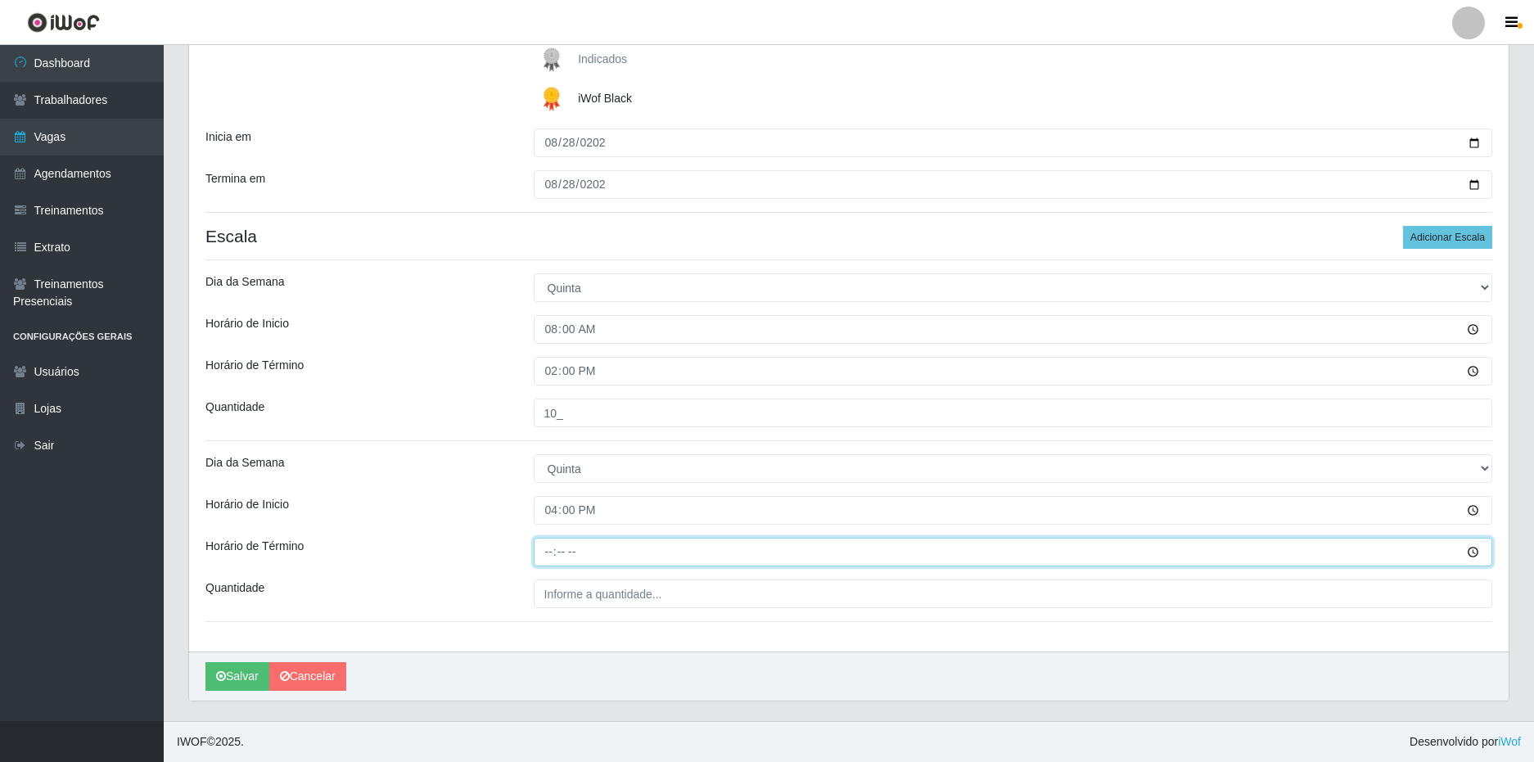
type input "22:00"
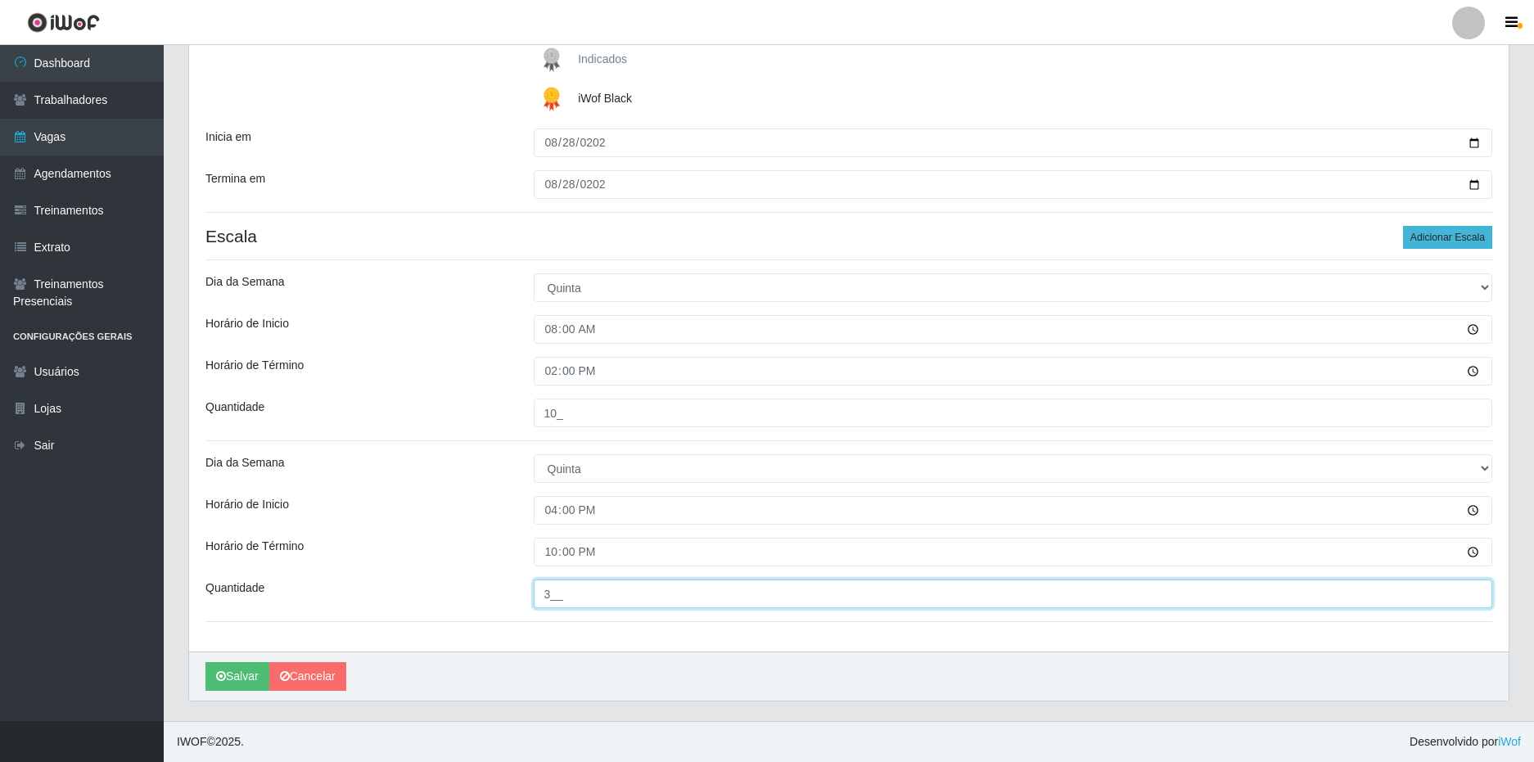
type input "3__"
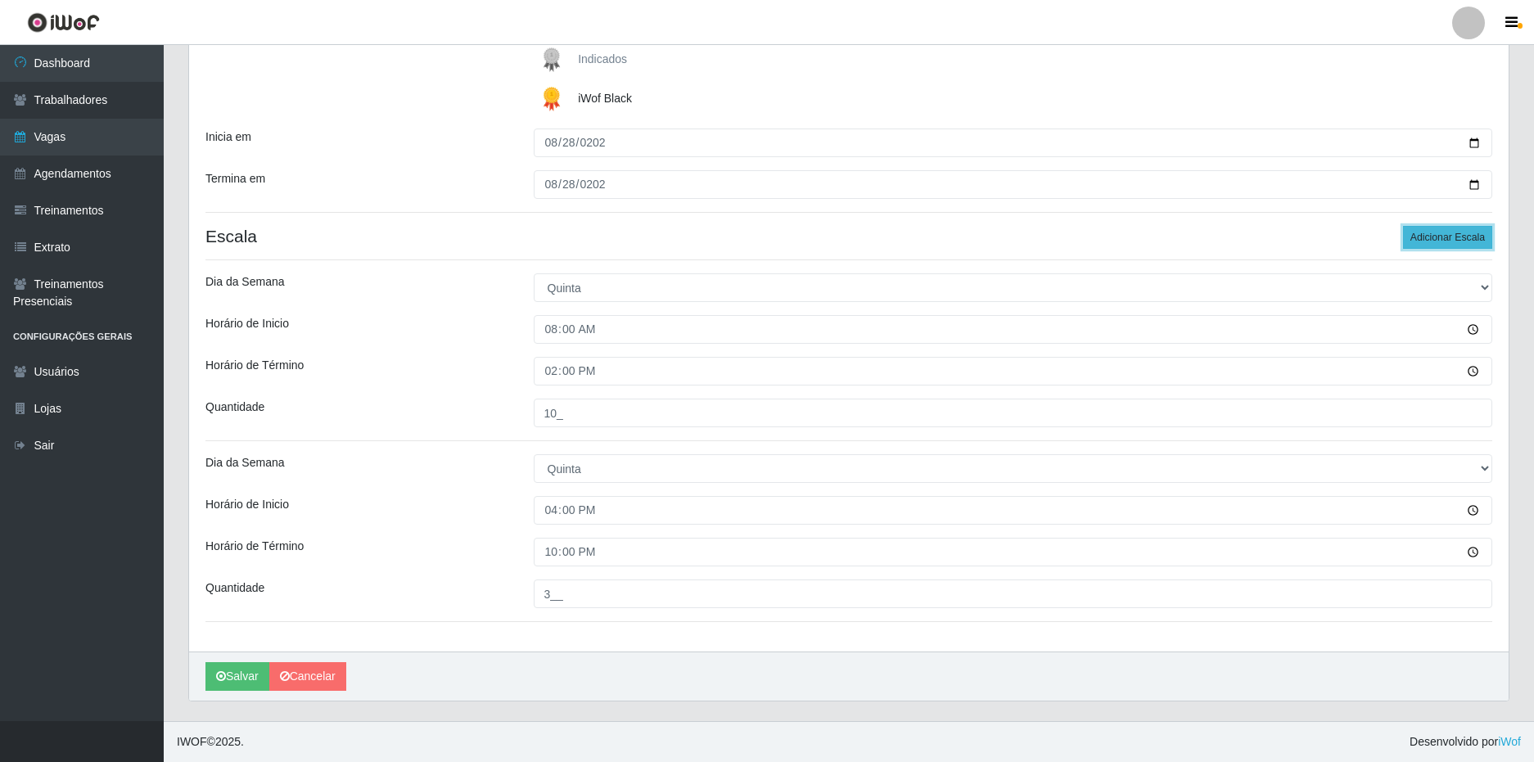
click at [1468, 239] on button "Adicionar Escala" at bounding box center [1447, 237] width 89 height 23
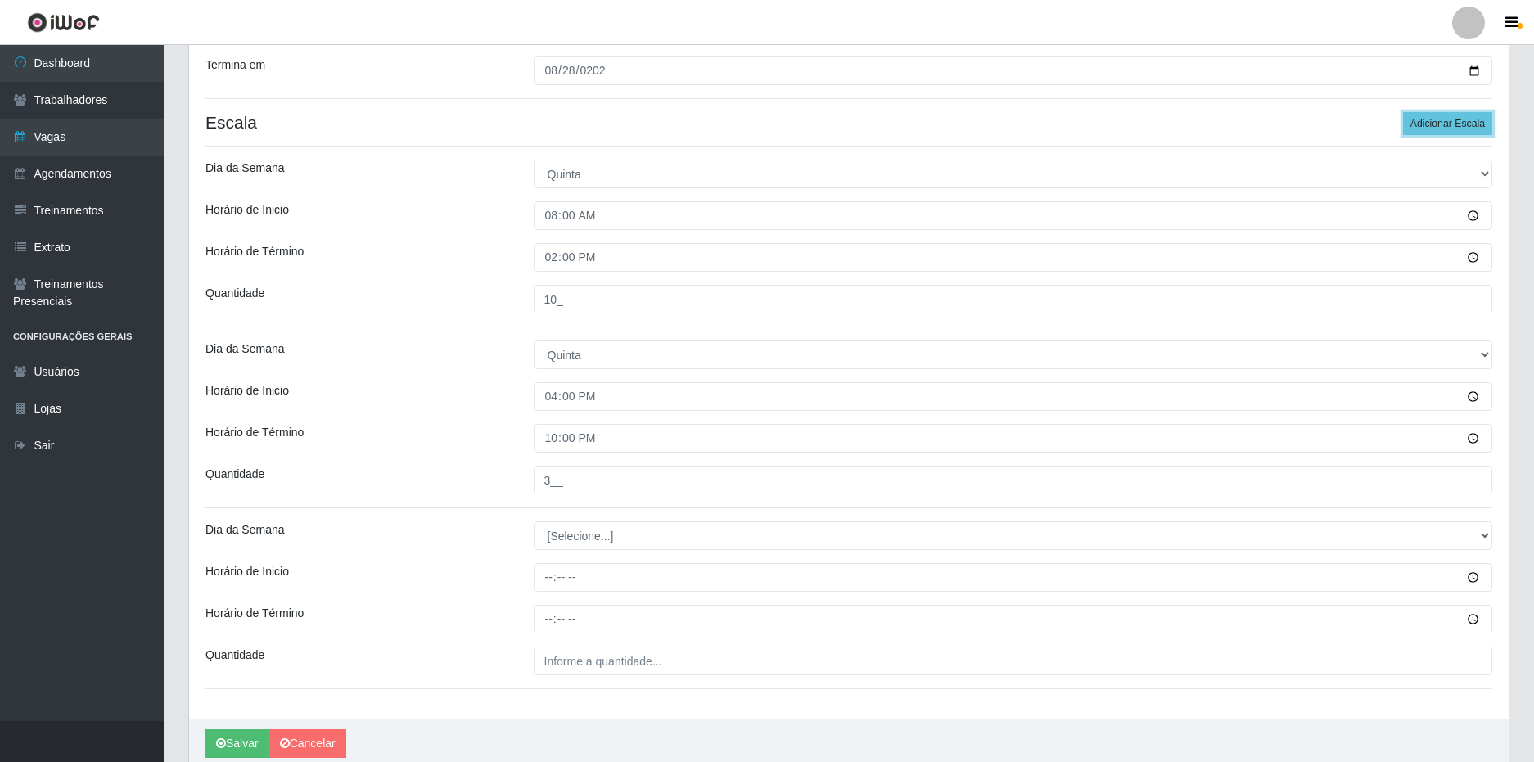
scroll to position [462, 0]
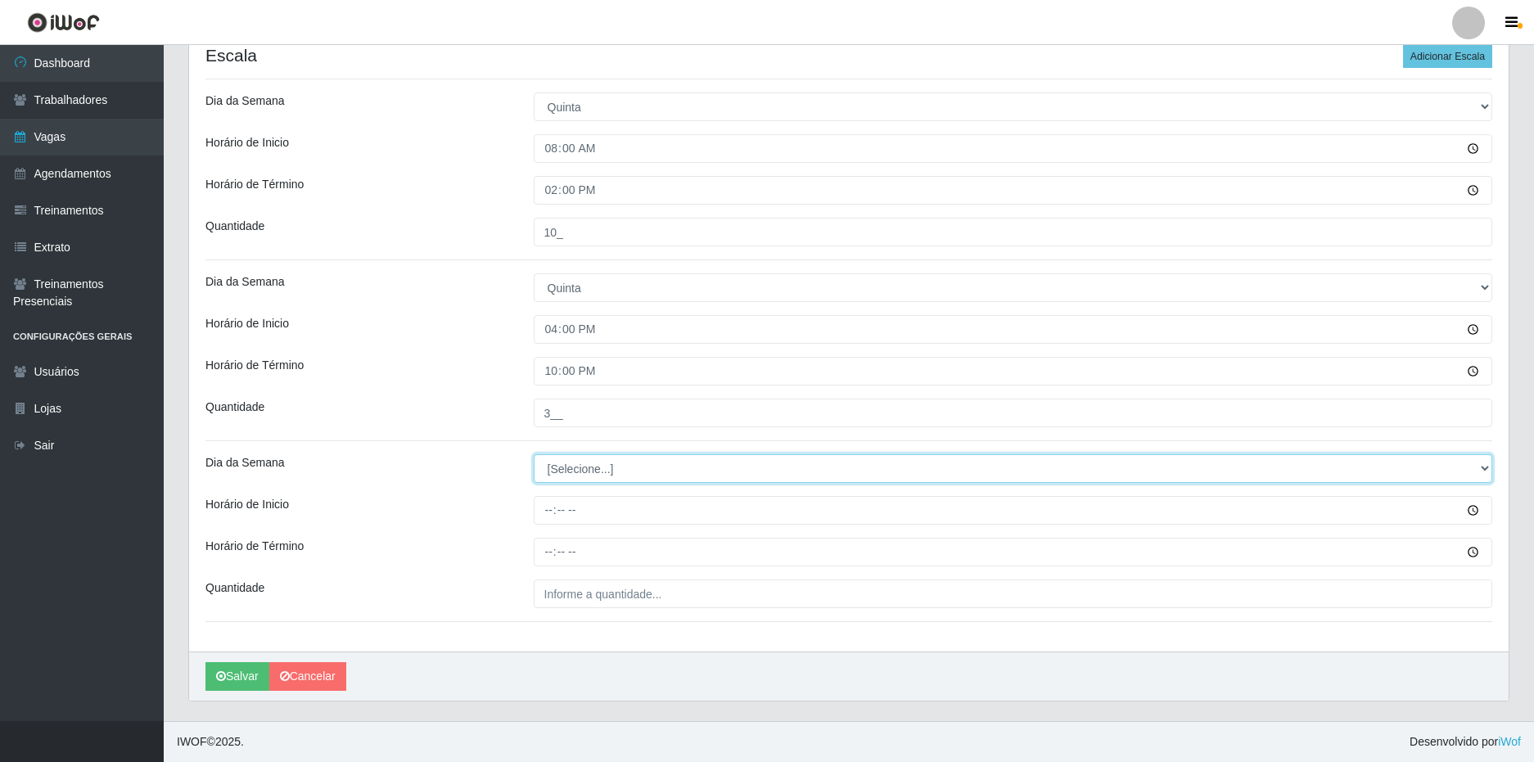
click at [976, 474] on select "[Selecione...] Segunda Terça Quarta Quinta Sexta Sábado Domingo" at bounding box center [1013, 468] width 959 height 29
select select "4"
click at [534, 454] on select "[Selecione...] Segunda Terça Quarta Quinta Sexta Sábado Domingo" at bounding box center [1013, 468] width 959 height 29
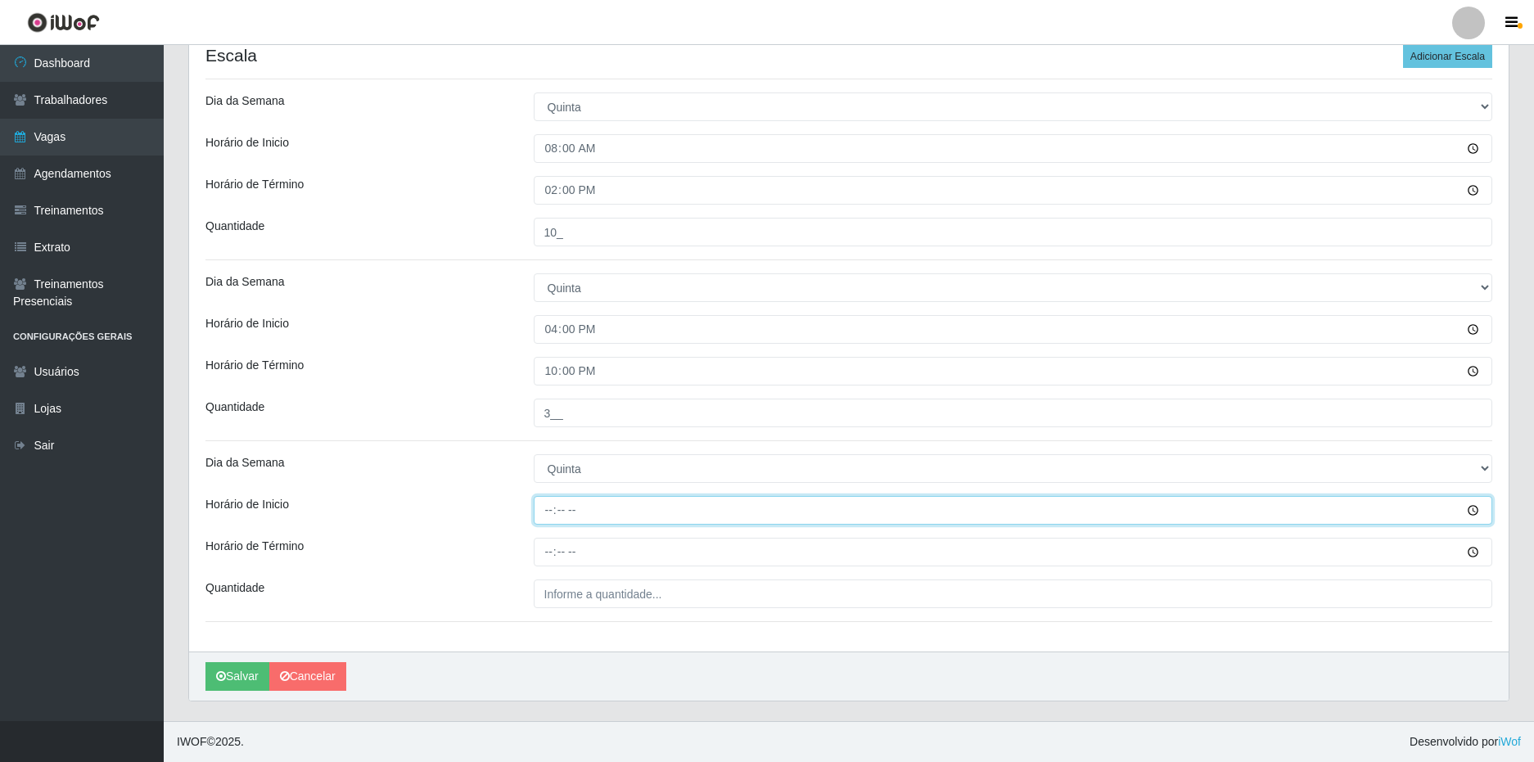
click at [547, 517] on input "Horário de Inicio" at bounding box center [1013, 510] width 959 height 29
type input "18:00"
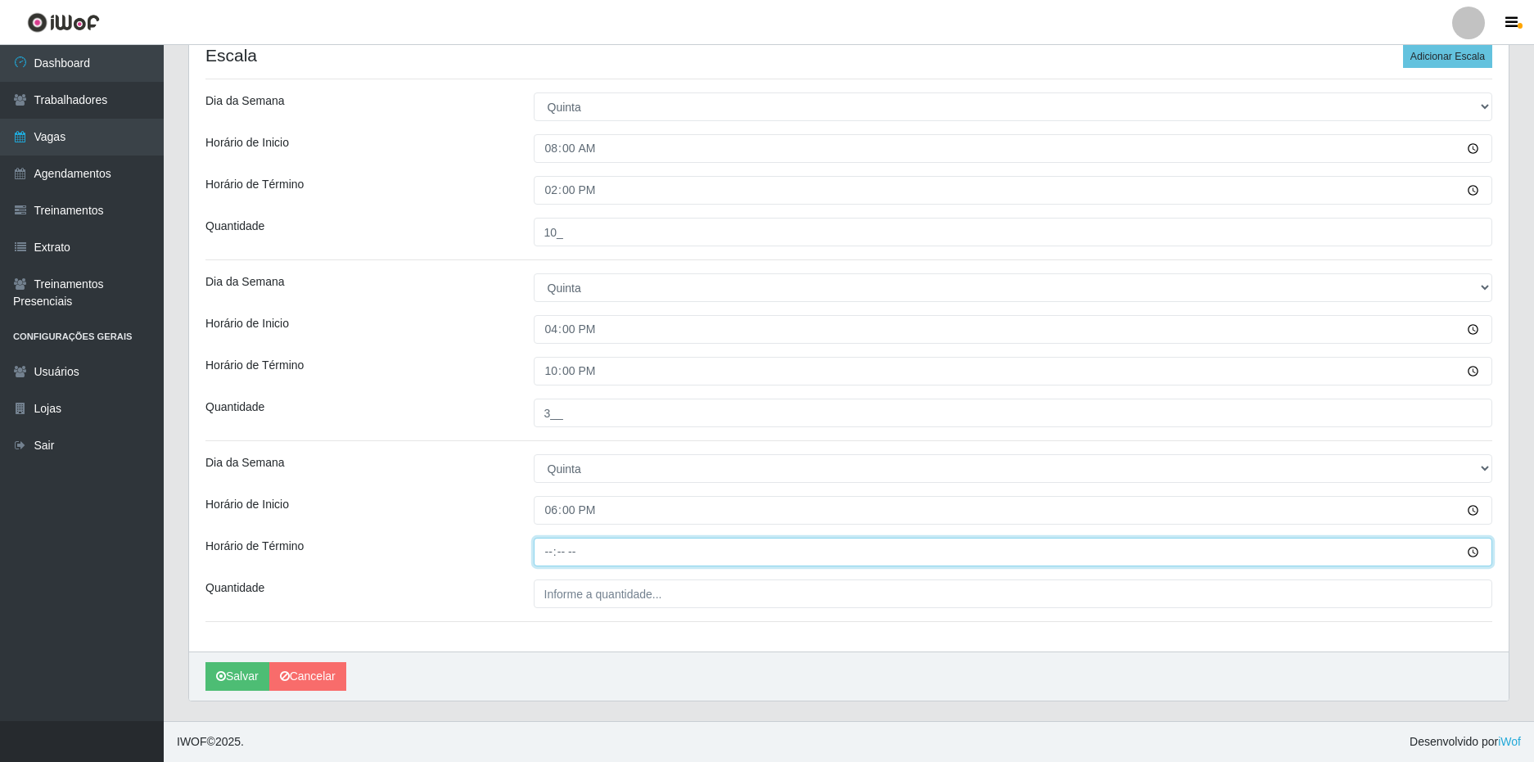
type input "00:00"
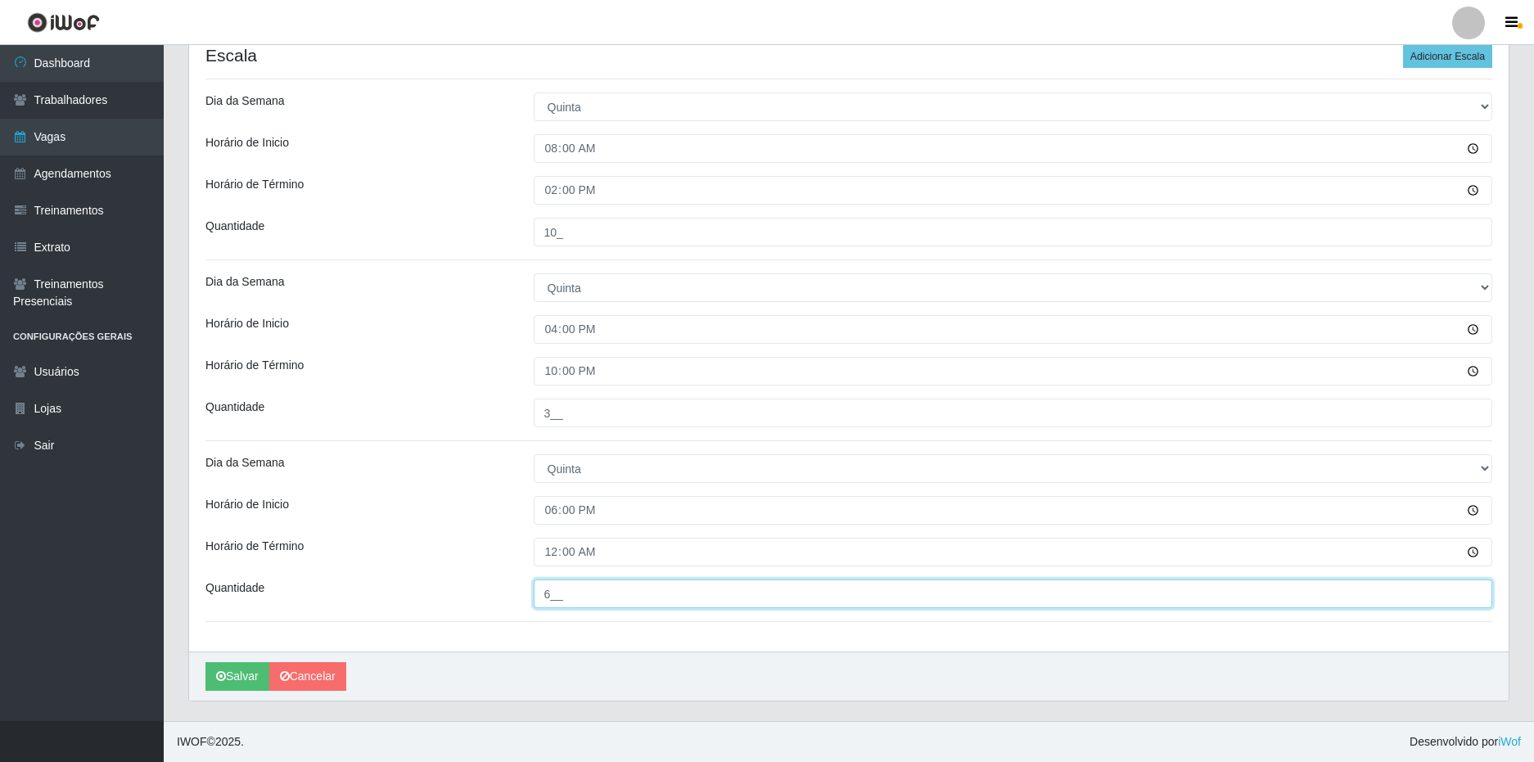
type input "6__"
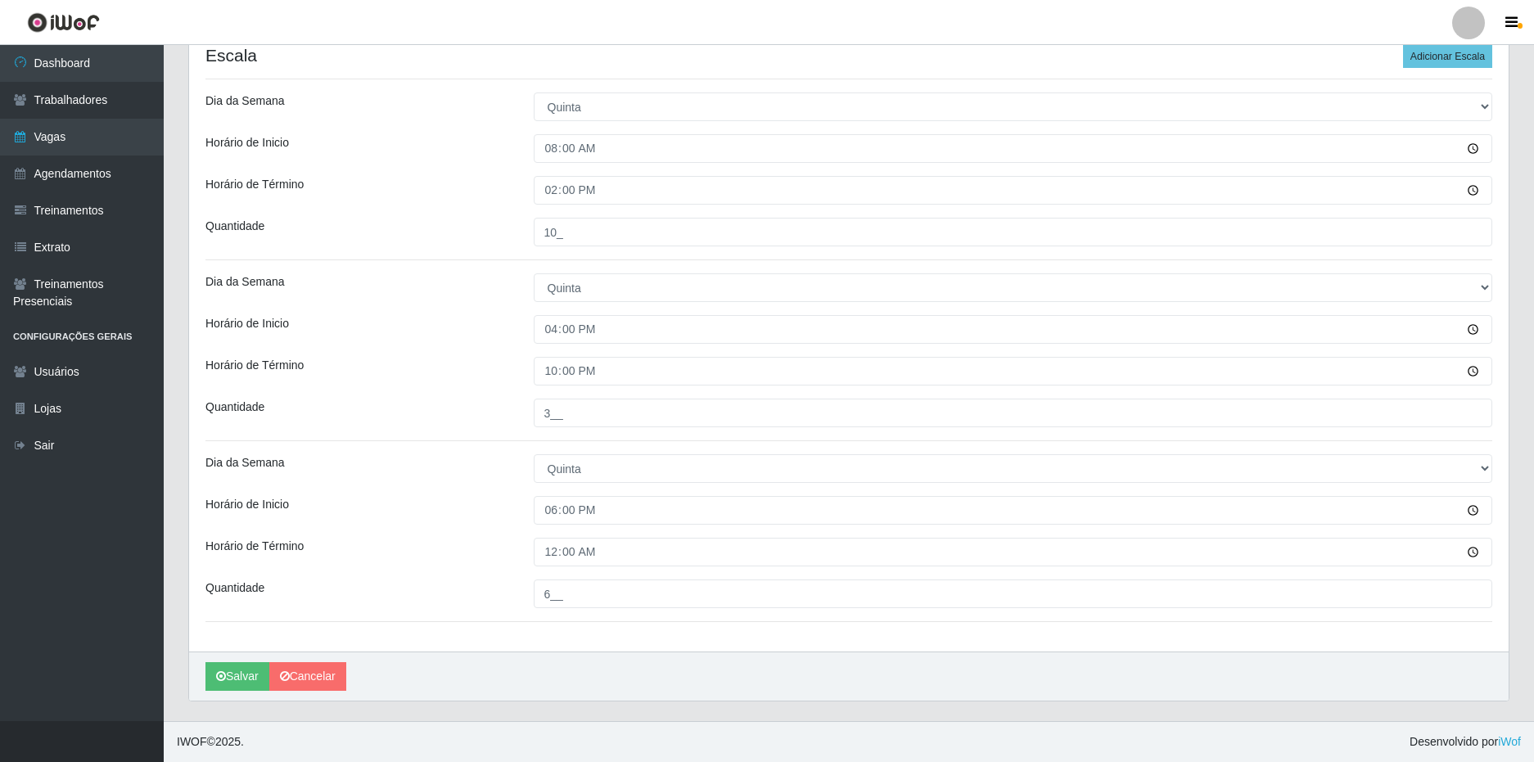
click at [464, 572] on div "Loja SuperFácil Atacado - Vale do Sol Função [Selecione...] Embalador Embalador…" at bounding box center [848, 165] width 1319 height 972
click at [240, 665] on button "Salvar" at bounding box center [237, 676] width 64 height 29
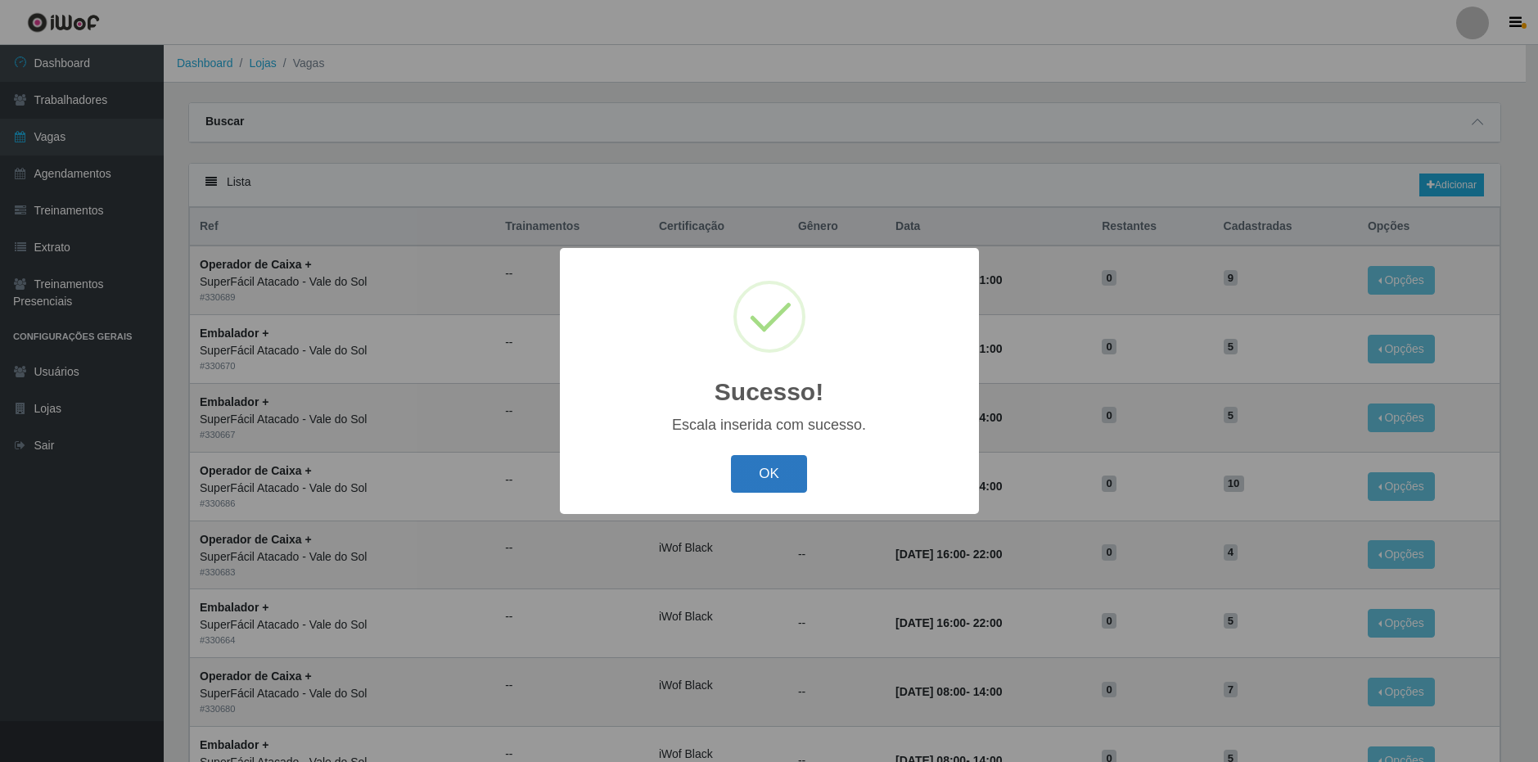
click at [788, 480] on button "OK" at bounding box center [769, 474] width 76 height 38
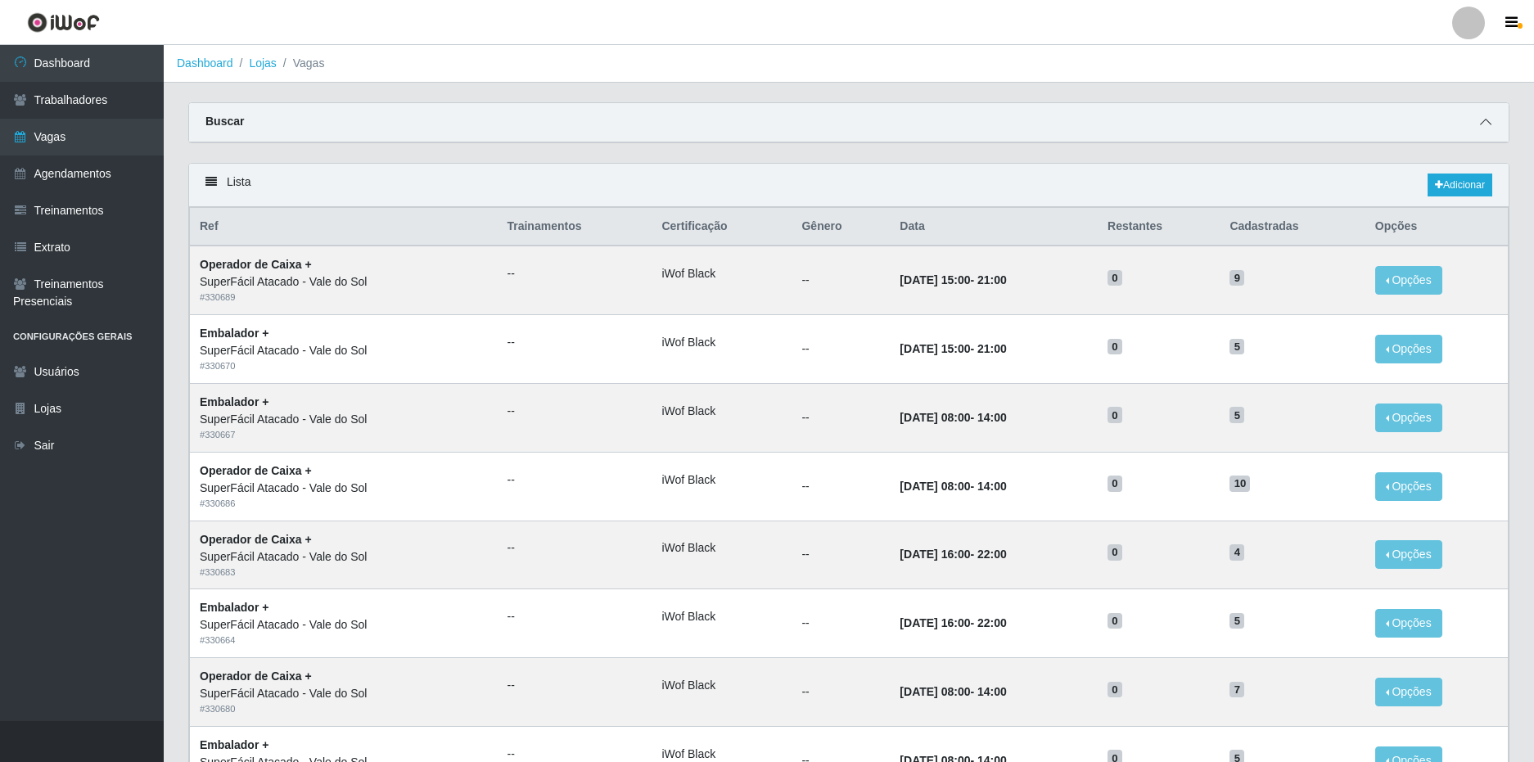
click at [1488, 125] on icon at bounding box center [1485, 121] width 11 height 11
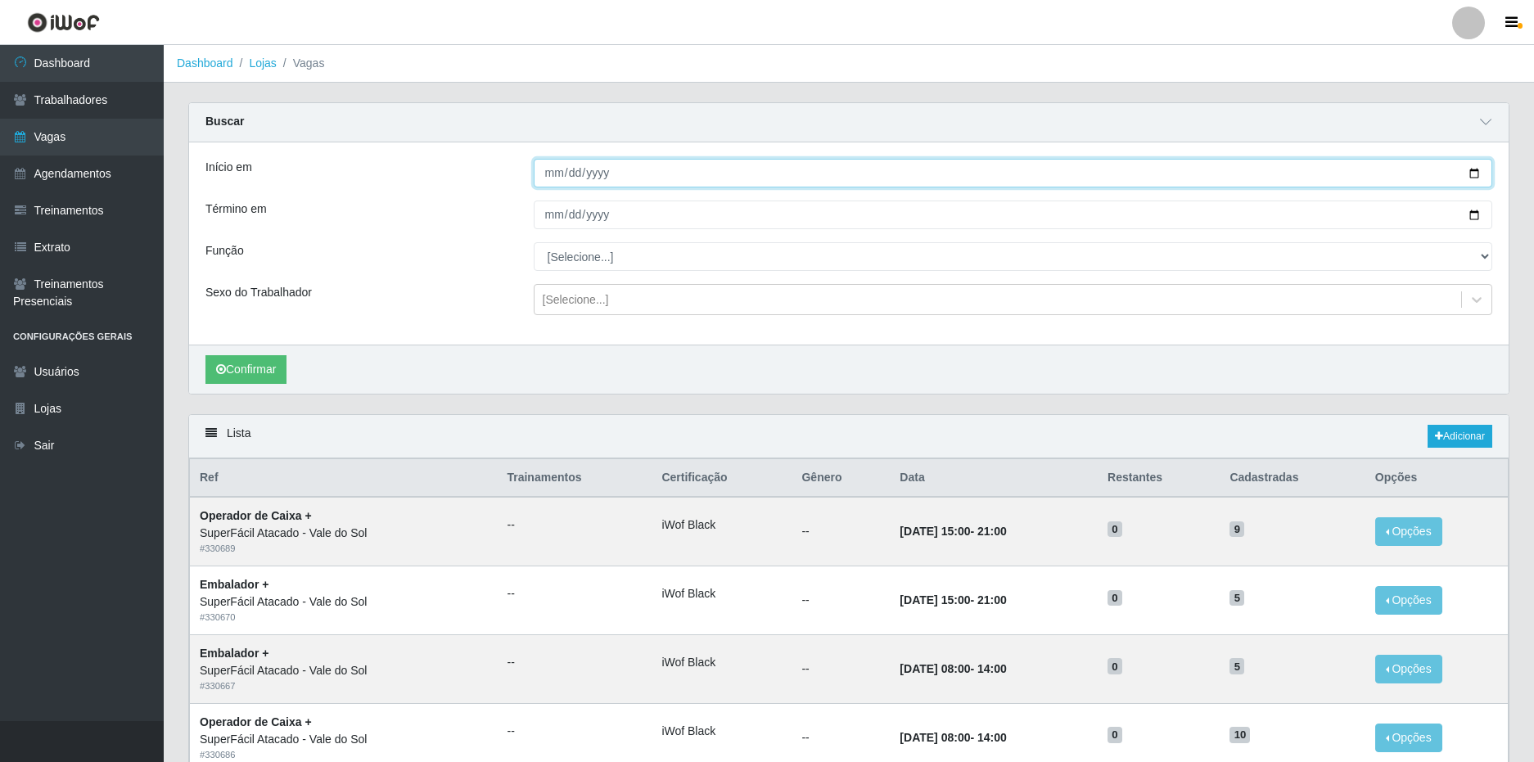
click at [549, 175] on input "Início em" at bounding box center [1013, 173] width 959 height 29
type input "[DATE]"
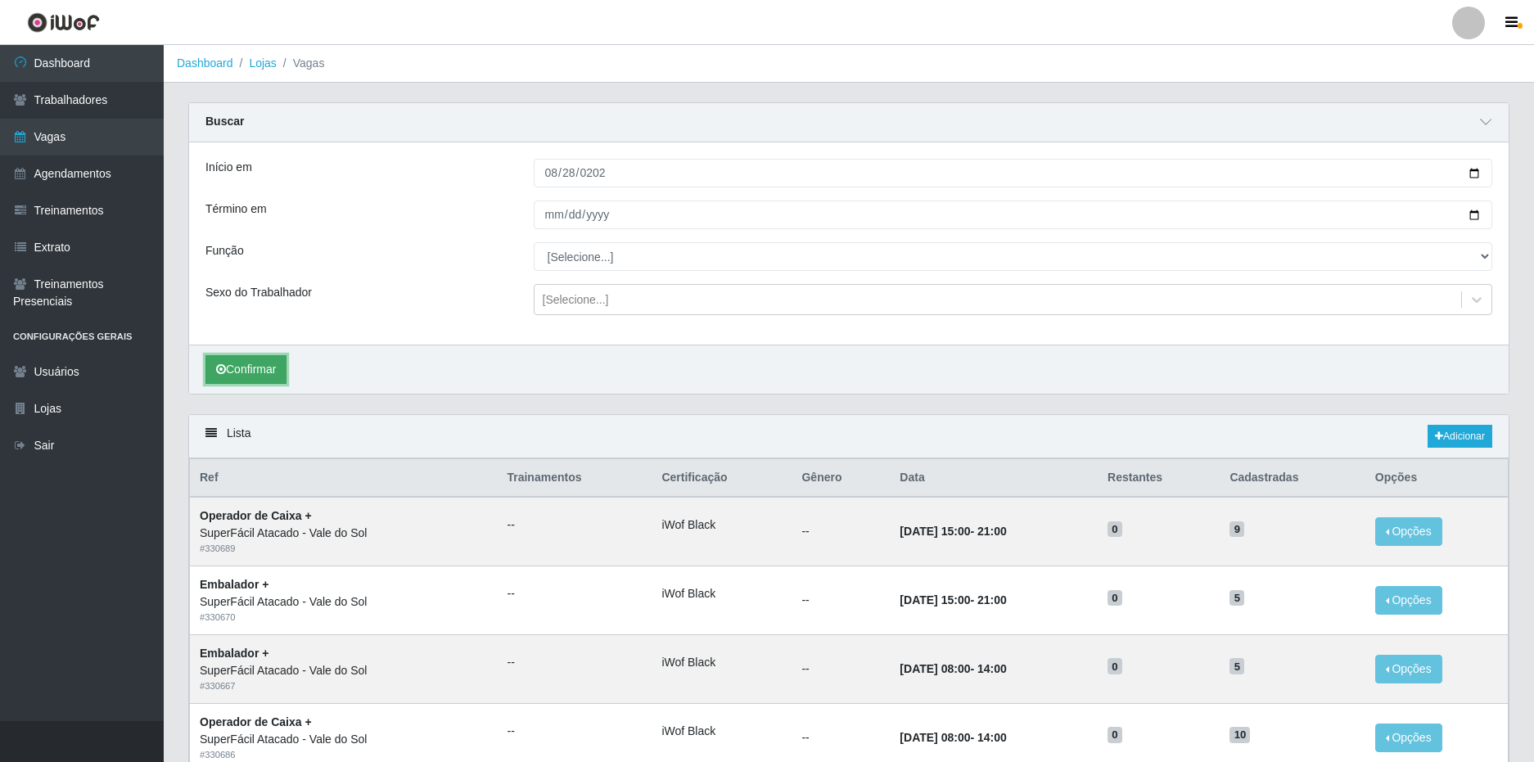
click at [241, 369] on button "Confirmar" at bounding box center [245, 369] width 81 height 29
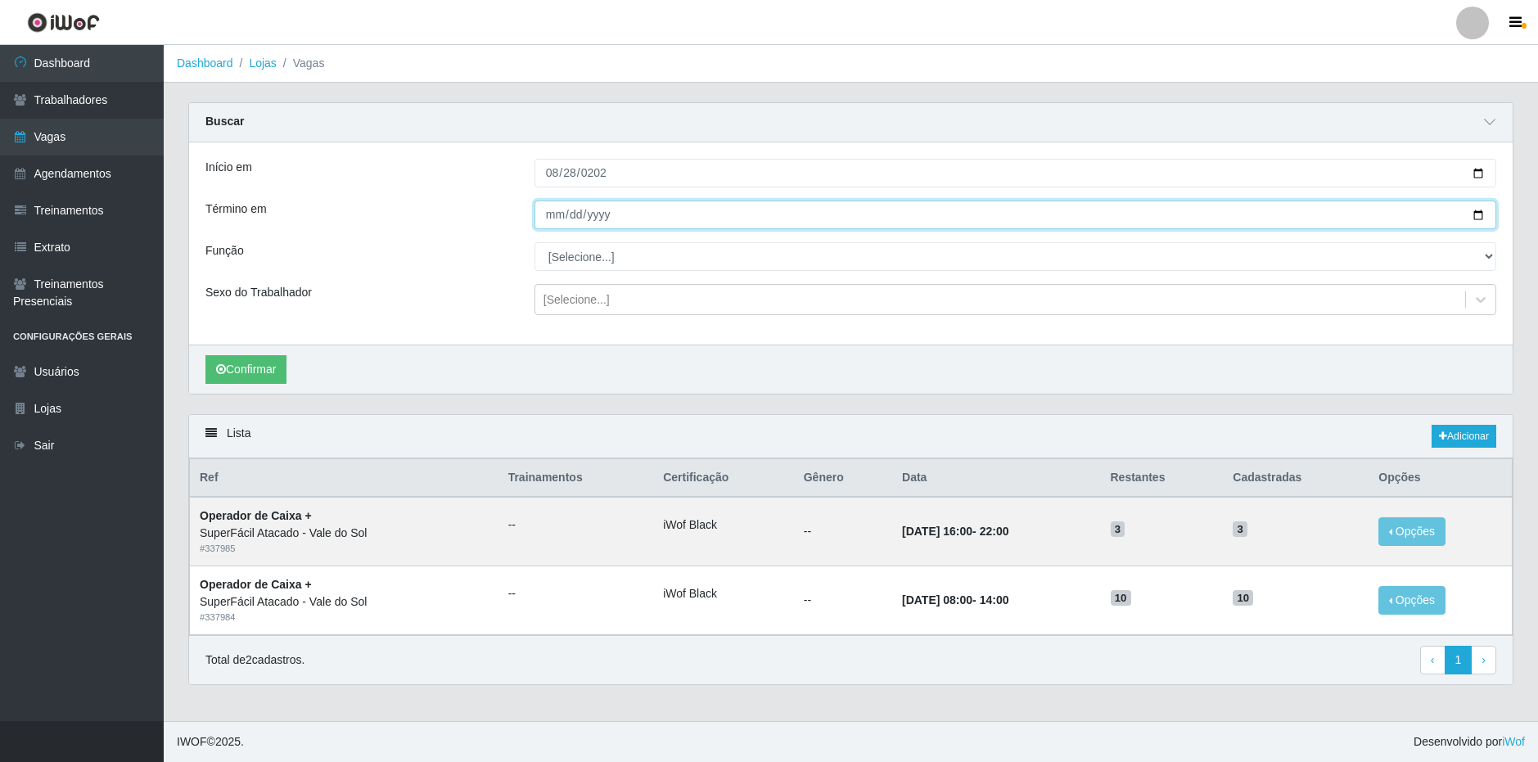
click at [1482, 216] on input "[DATE]" at bounding box center [1015, 215] width 962 height 29
type input "[DATE]"
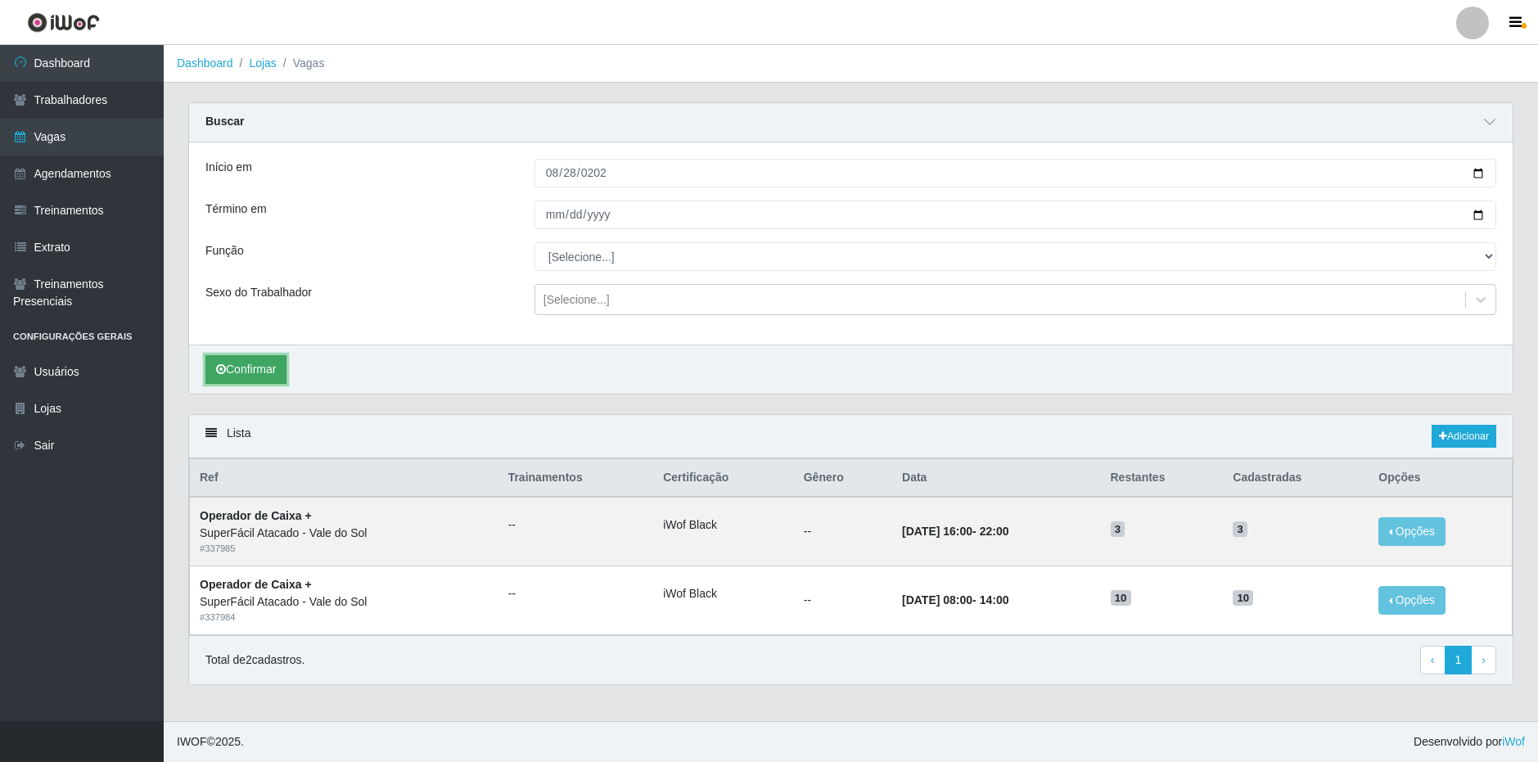
click at [272, 377] on button "Confirmar" at bounding box center [245, 369] width 81 height 29
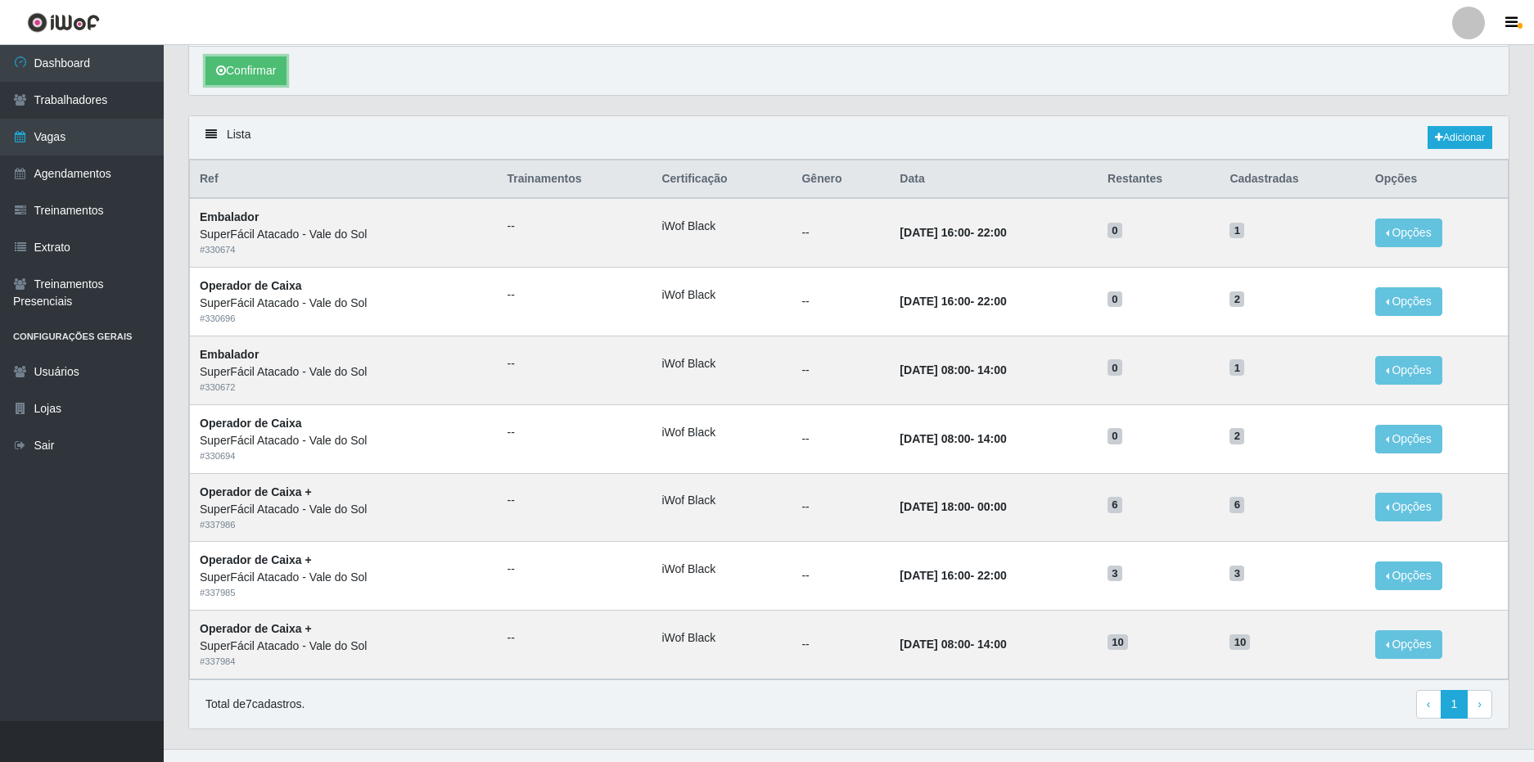
scroll to position [327, 0]
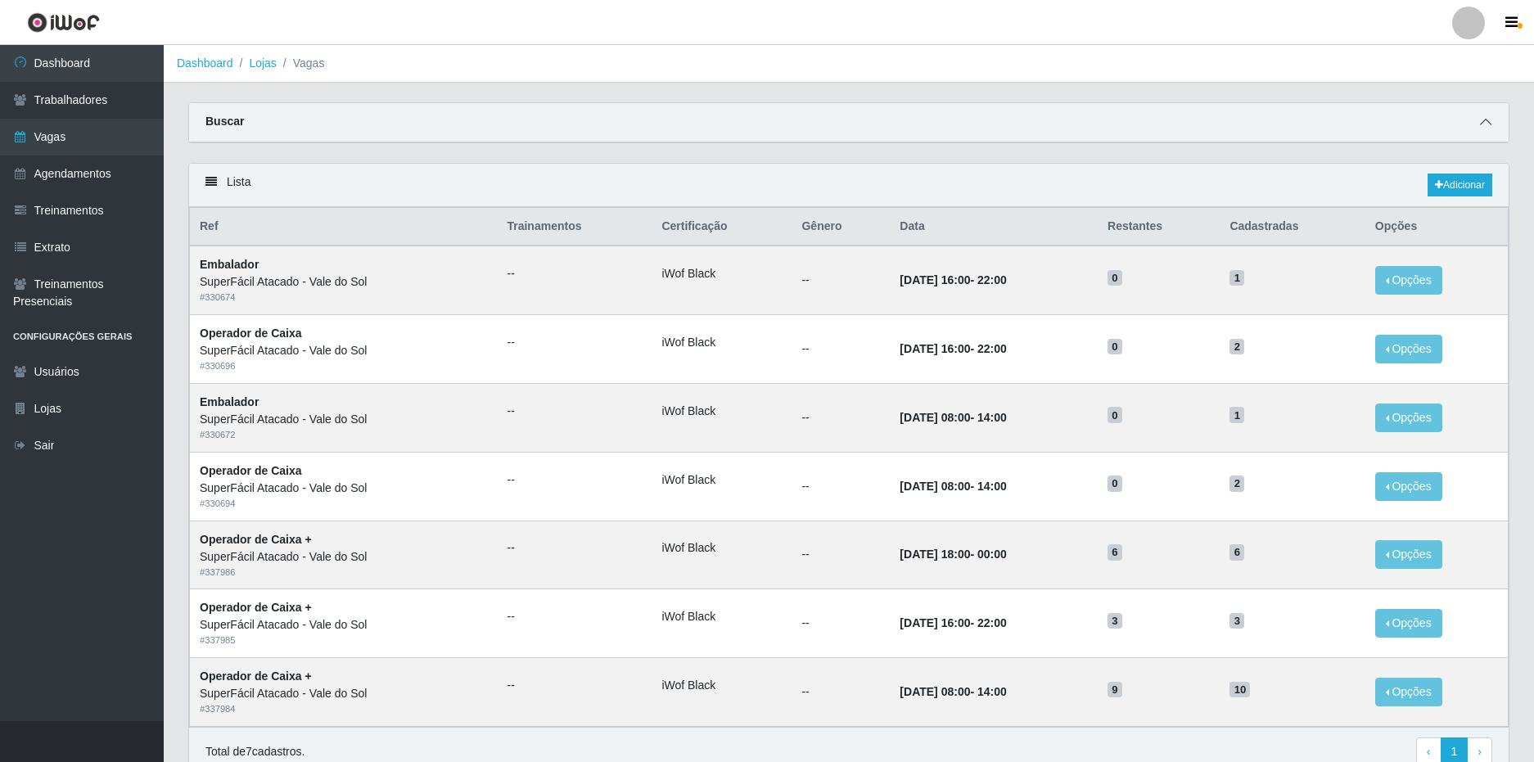
click at [1487, 120] on icon at bounding box center [1485, 121] width 11 height 11
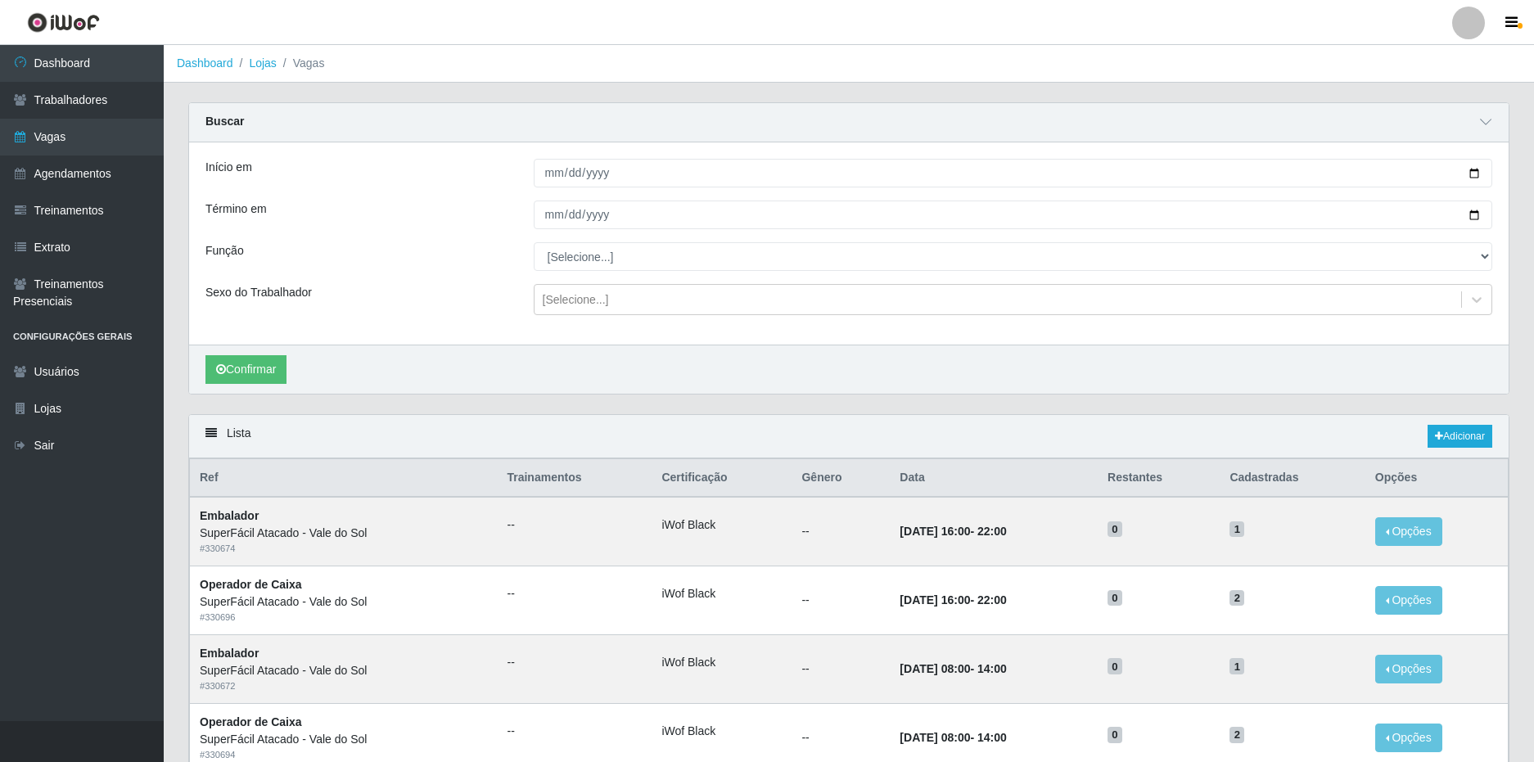
click at [669, 373] on div "Confirmar" at bounding box center [848, 369] width 1319 height 49
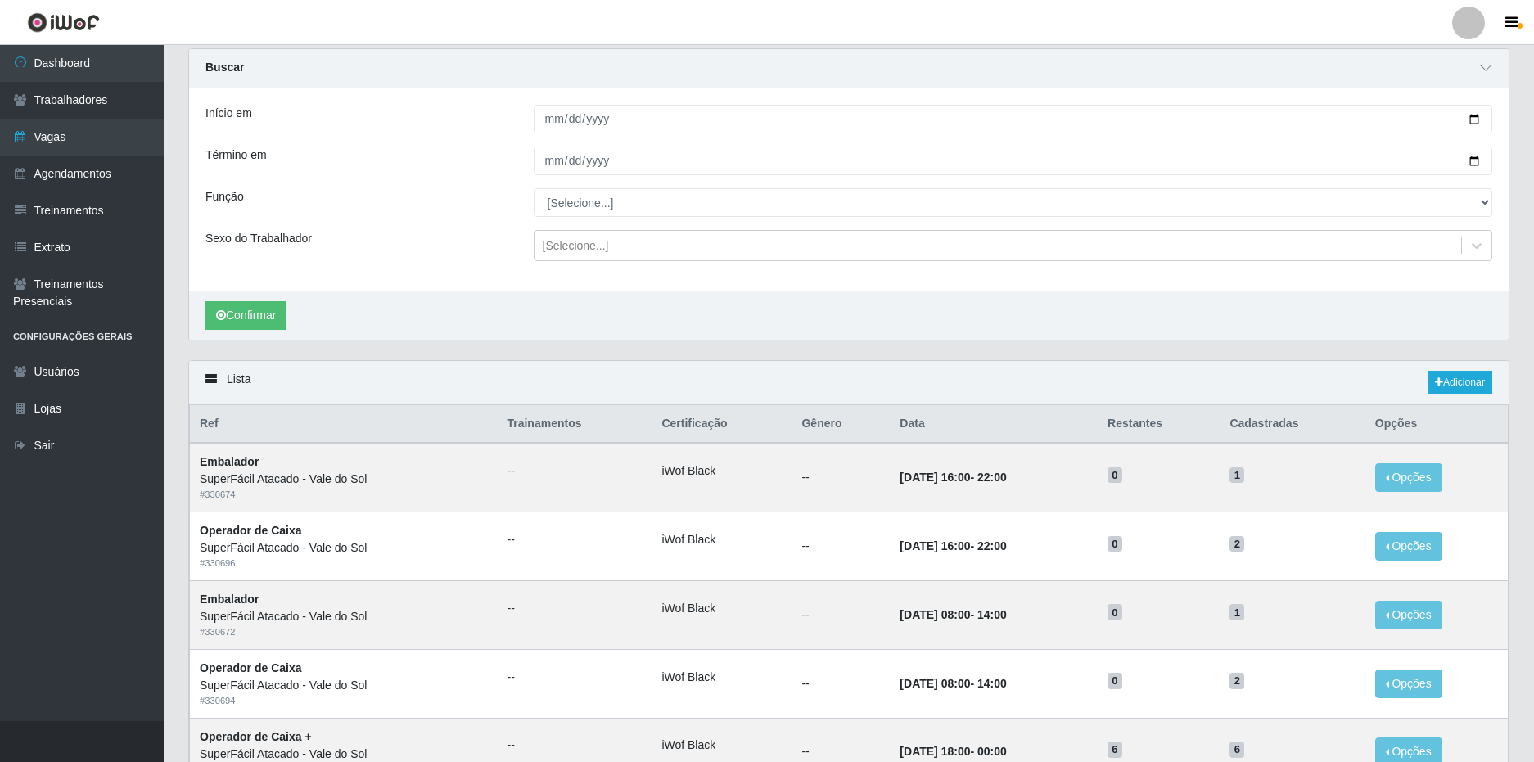
scroll to position [246, 0]
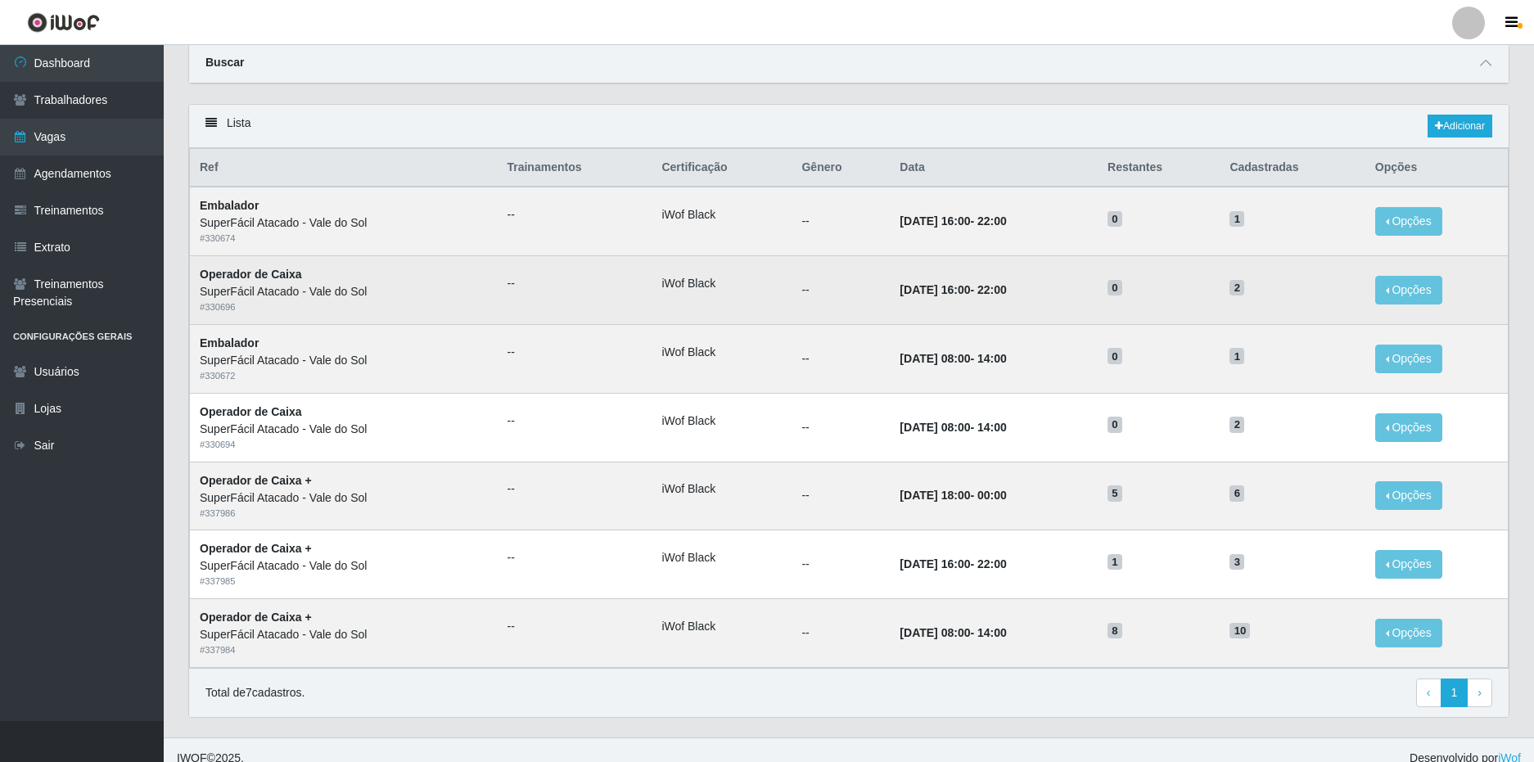
scroll to position [76, 0]
